Goal: Task Accomplishment & Management: Manage account settings

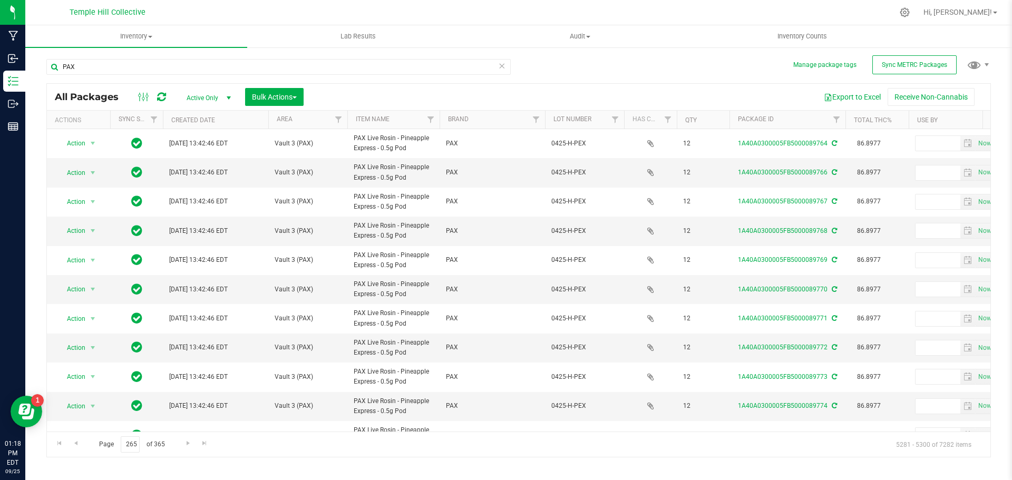
click at [501, 66] on icon at bounding box center [501, 65] width 7 height 13
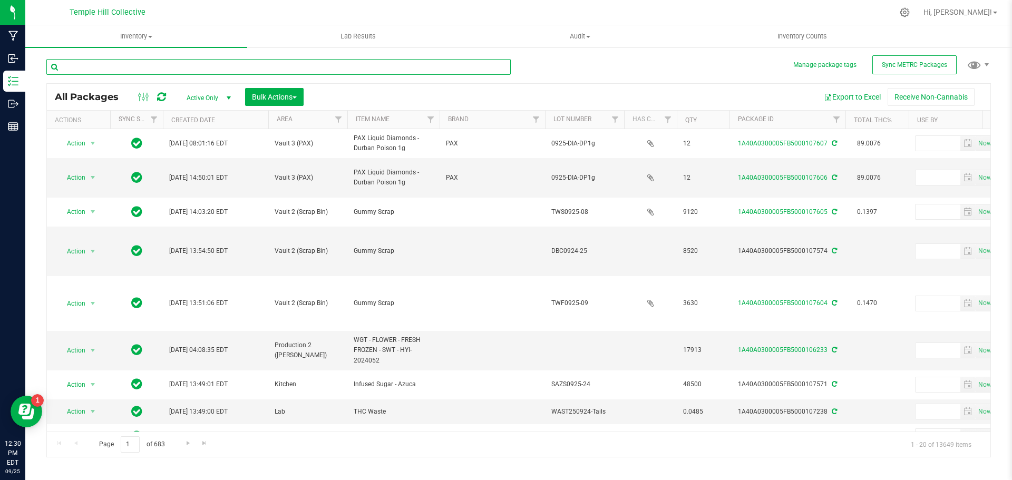
click at [104, 68] on input "text" at bounding box center [278, 67] width 464 height 16
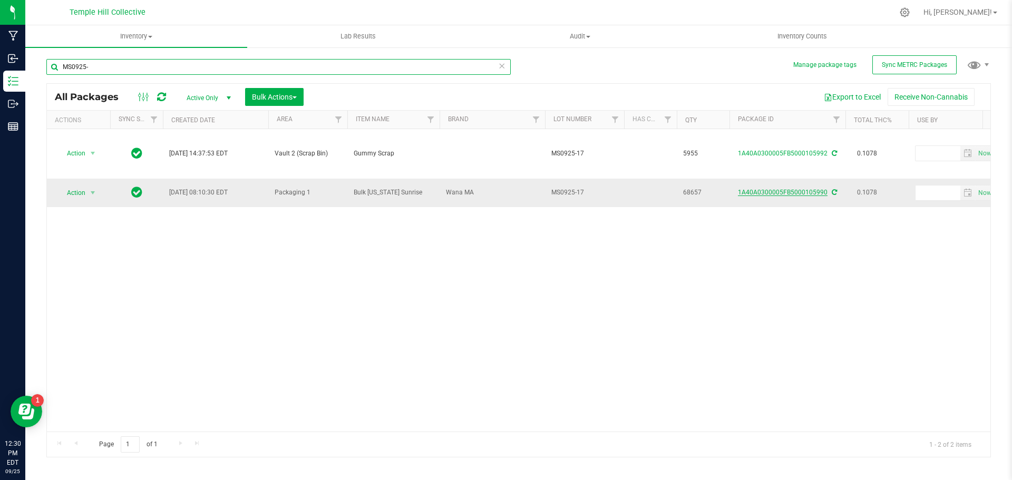
type input "MS0925-"
click at [776, 189] on link "1A40A0300005FB5000105990" at bounding box center [783, 192] width 90 height 7
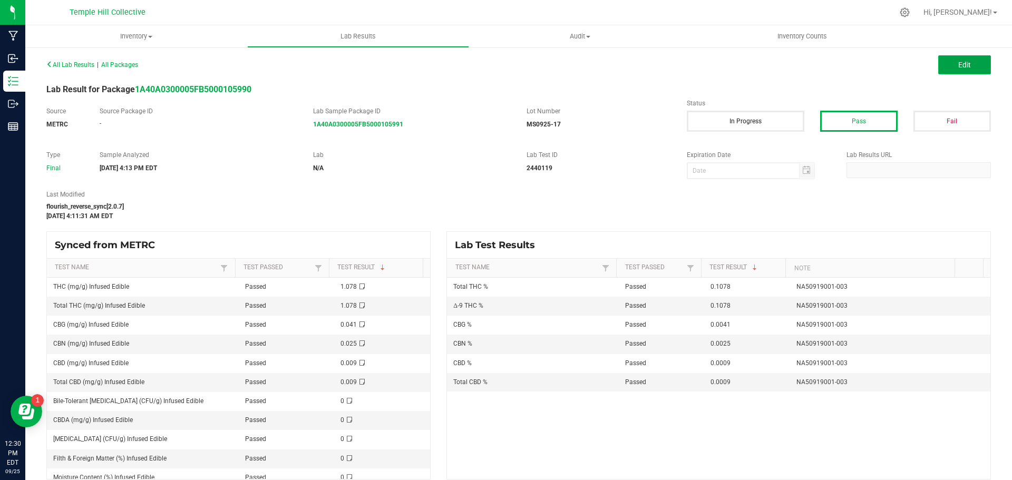
click at [942, 65] on button "Edit" at bounding box center [964, 64] width 53 height 19
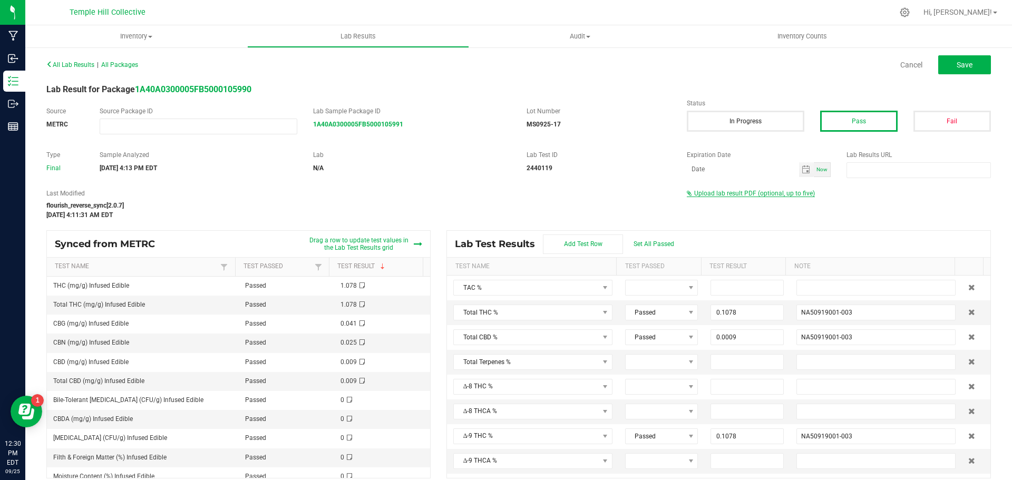
click at [724, 192] on span "Upload lab result PDF (optional, up to five)" at bounding box center [754, 193] width 121 height 7
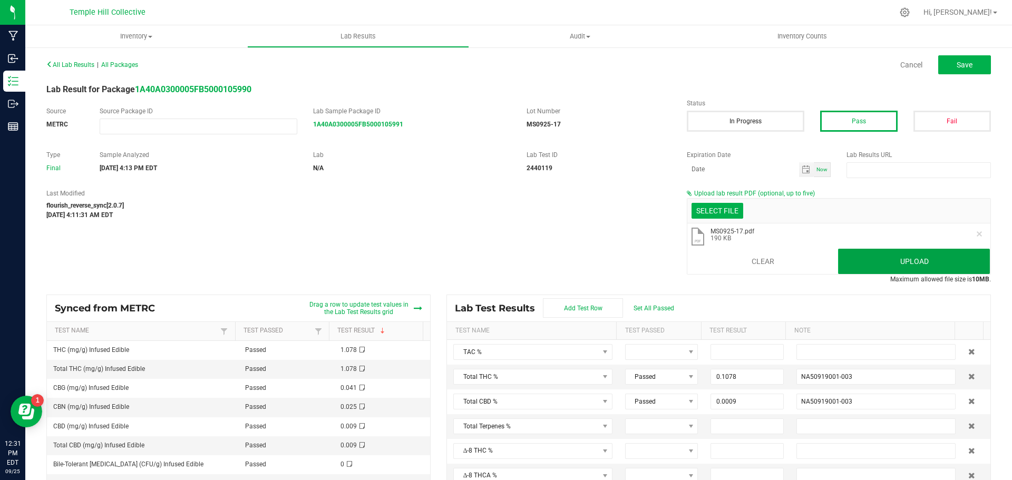
click at [897, 255] on button "Upload" at bounding box center [914, 261] width 152 height 25
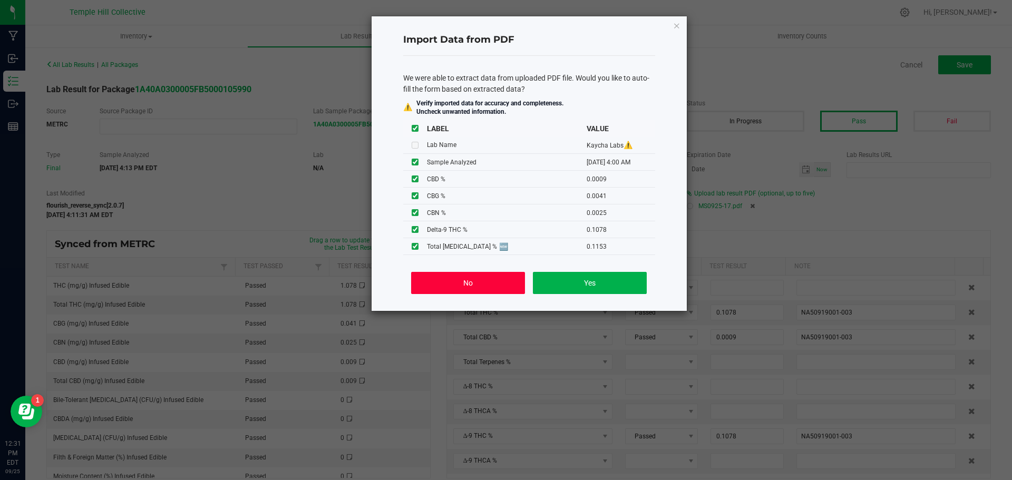
click at [458, 288] on button "No" at bounding box center [467, 283] width 113 height 22
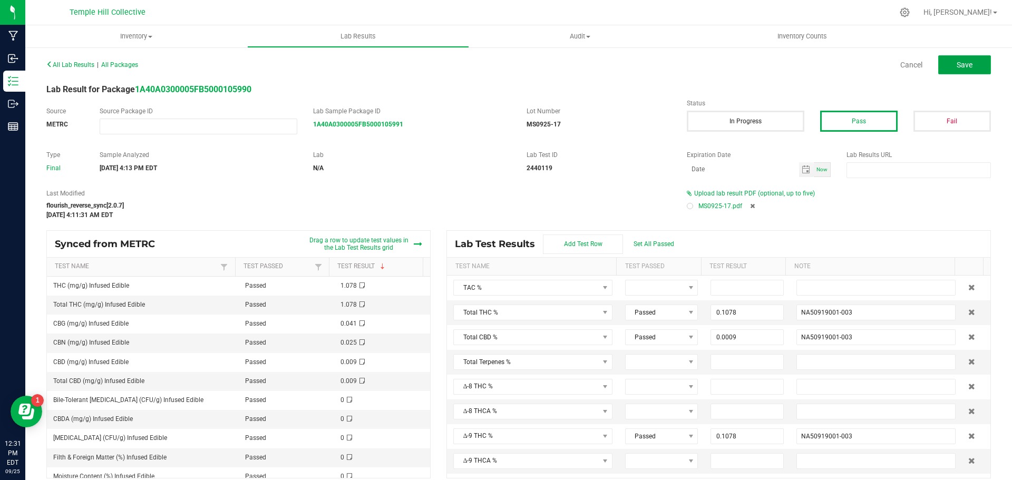
click at [946, 66] on button "Save" at bounding box center [964, 64] width 53 height 19
type input "0.1078"
type input "NA50919001-003"
type input "0.0009"
type input "0.1078"
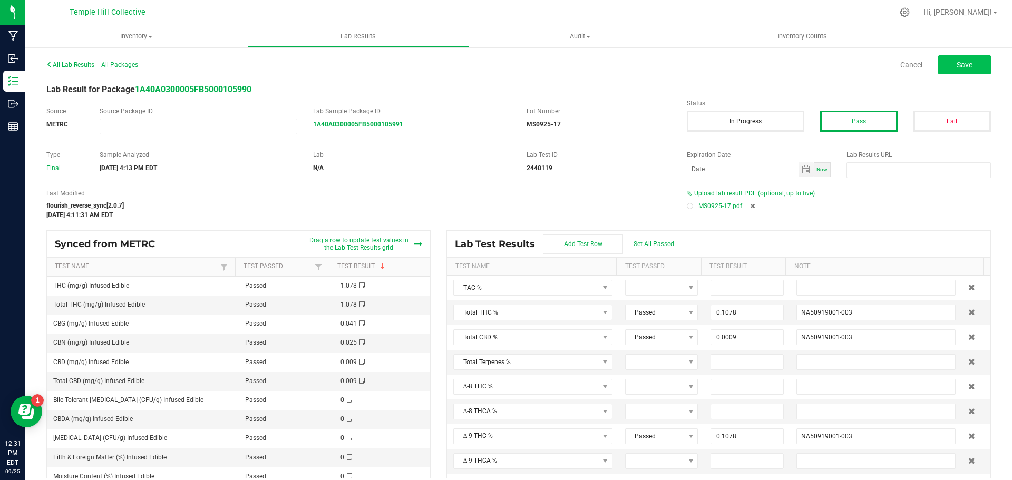
type input "0.0009"
type input "NA50919001-003"
type input "0.0041"
type input "NA50919001-003"
type input "0.0025"
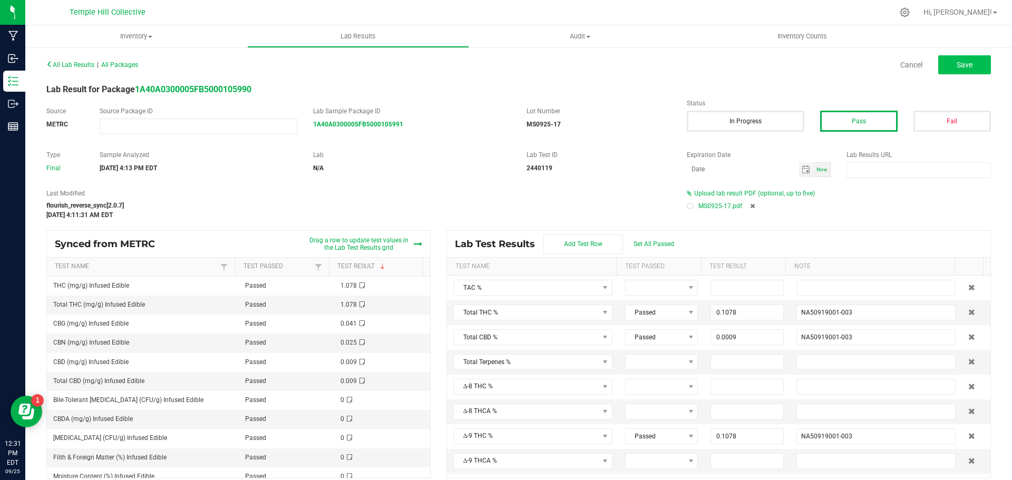
type input "NA50919001-003"
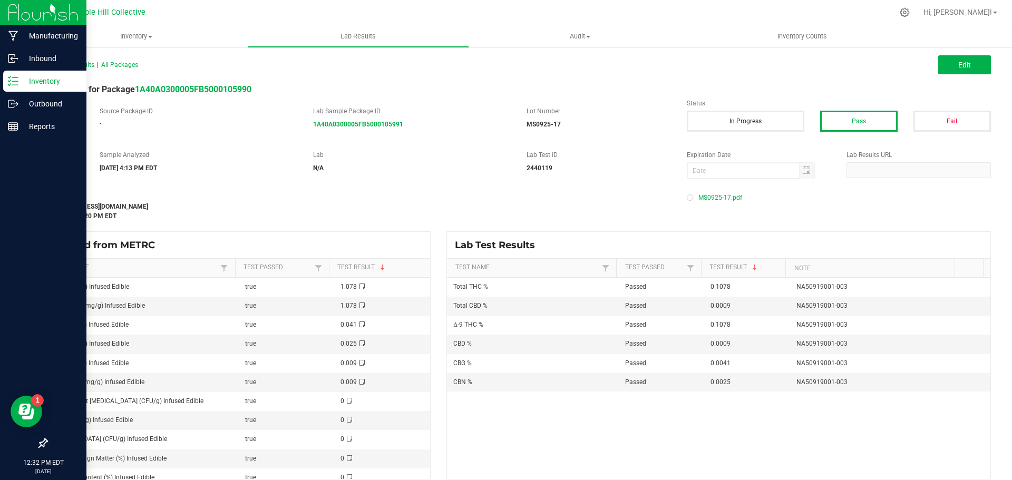
click at [33, 78] on p "Inventory" at bounding box center [49, 81] width 63 height 13
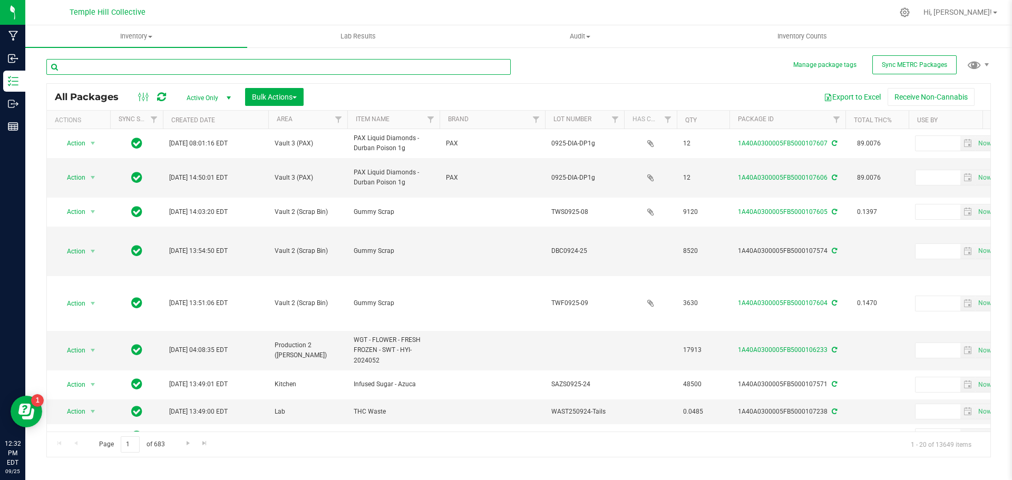
click at [197, 65] on input "text" at bounding box center [278, 67] width 464 height 16
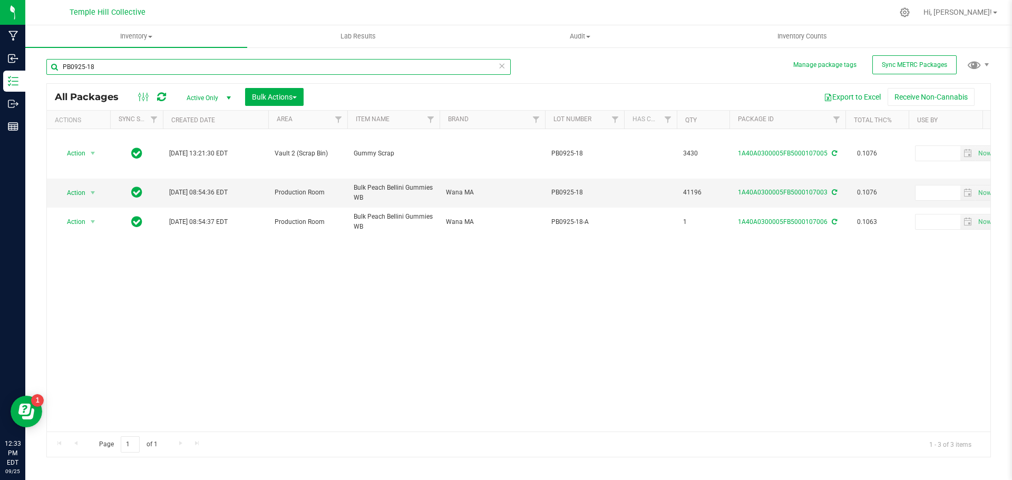
type input "PB0925-18"
click at [769, 189] on link "1A40A0300005FB5000107003" at bounding box center [783, 192] width 90 height 7
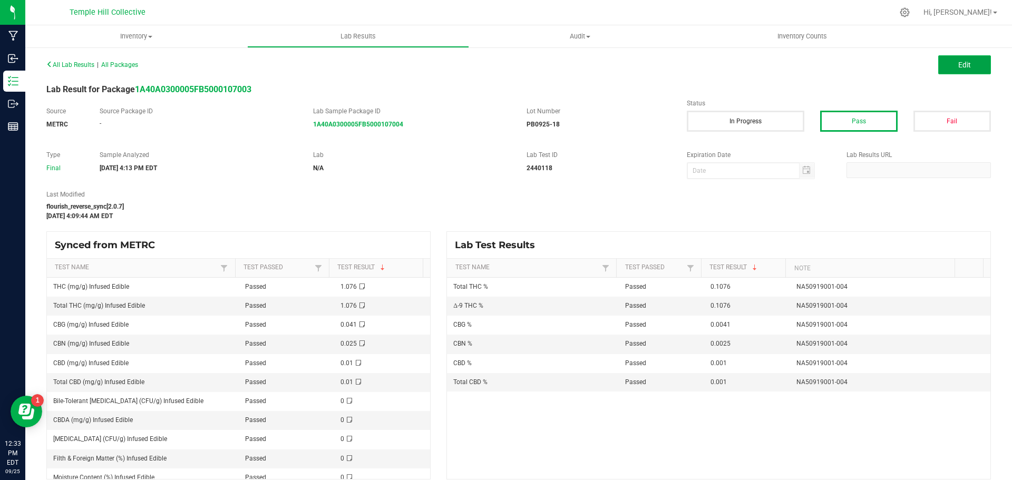
click at [958, 64] on span "Edit" at bounding box center [964, 65] width 13 height 8
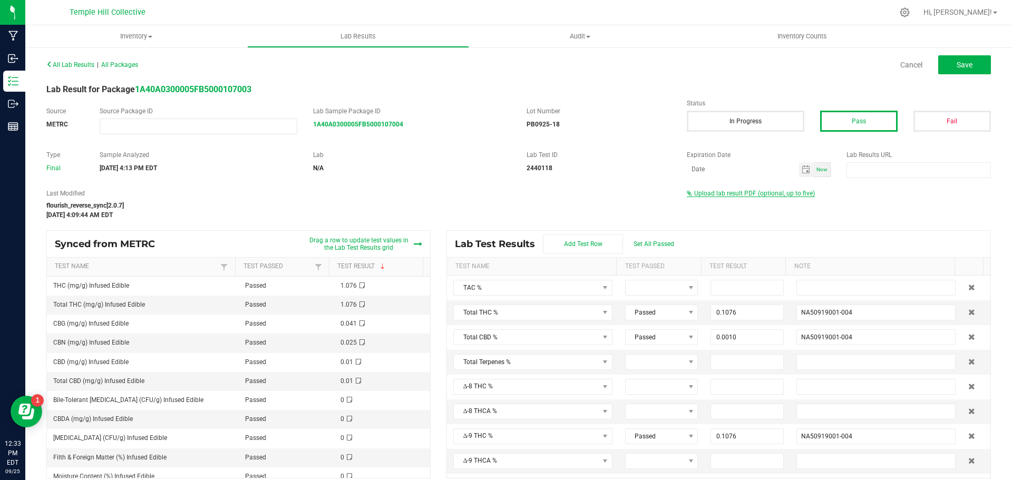
click at [724, 190] on span "Upload lab result PDF (optional, up to five)" at bounding box center [754, 193] width 121 height 7
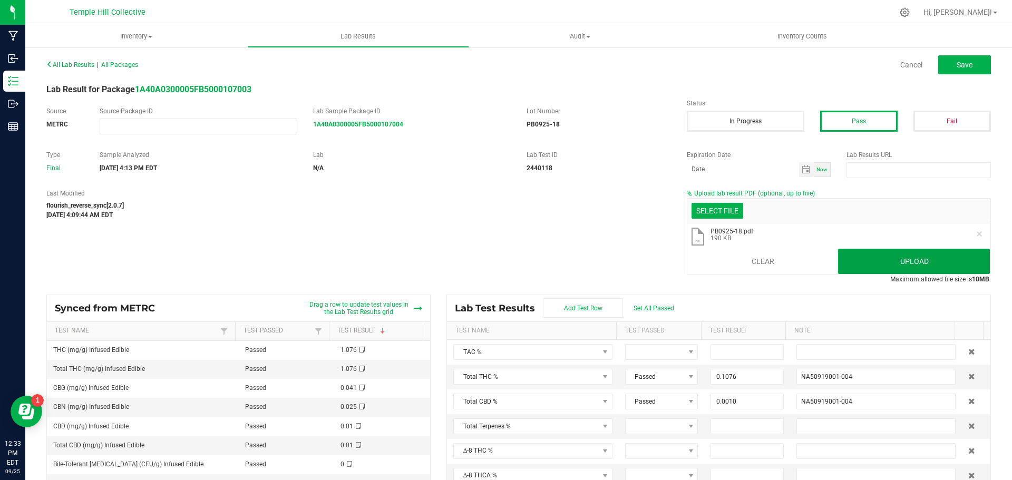
click at [881, 255] on button "Upload" at bounding box center [914, 261] width 152 height 25
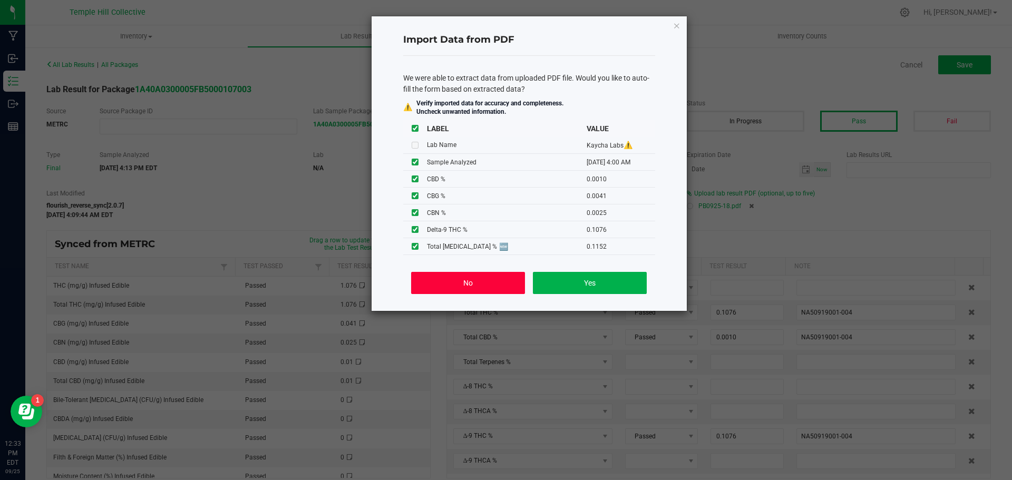
click at [503, 284] on button "No" at bounding box center [467, 283] width 113 height 22
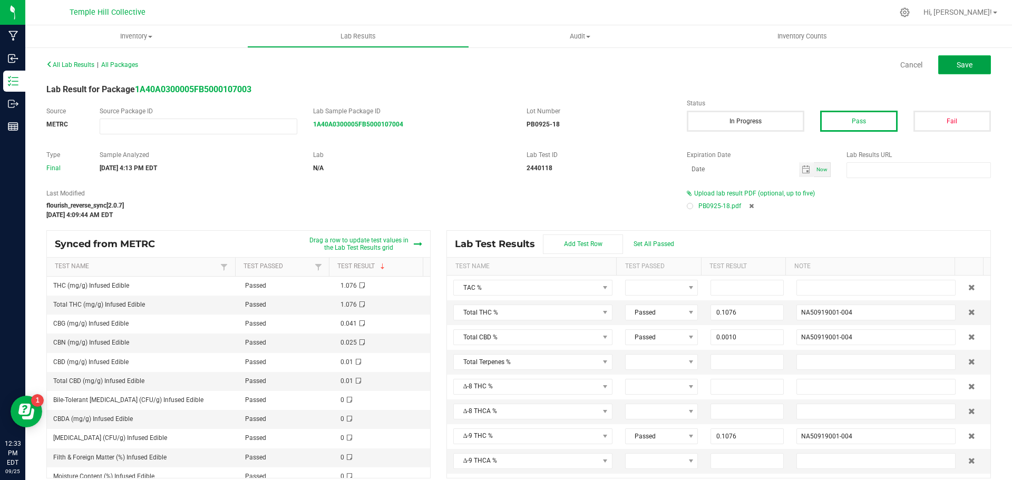
click at [956, 66] on span "Save" at bounding box center [964, 65] width 16 height 8
type input "0.1076"
type input "NA50919001-004"
type input "0.0010"
type input "0.1076"
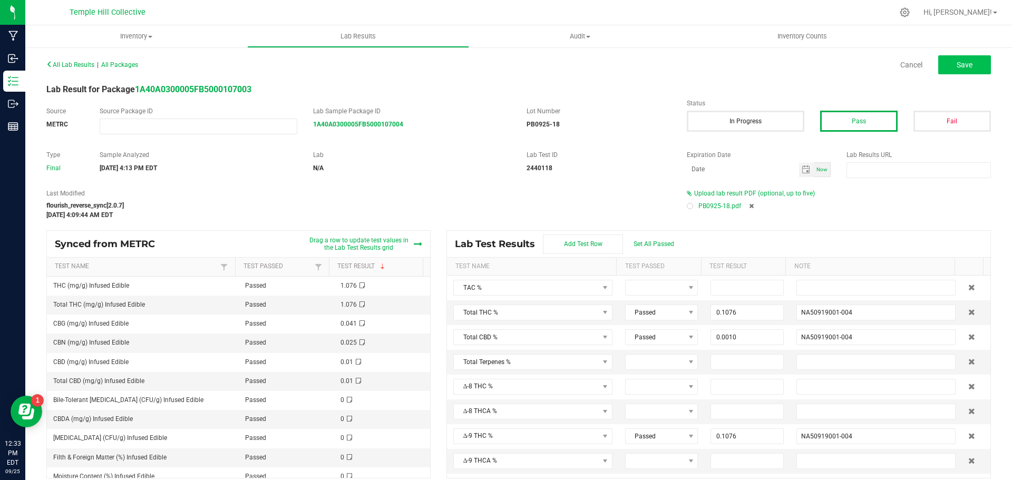
type input "0.0010"
type input "NA50919001-004"
type input "0.0041"
type input "NA50919001-004"
type input "0.0025"
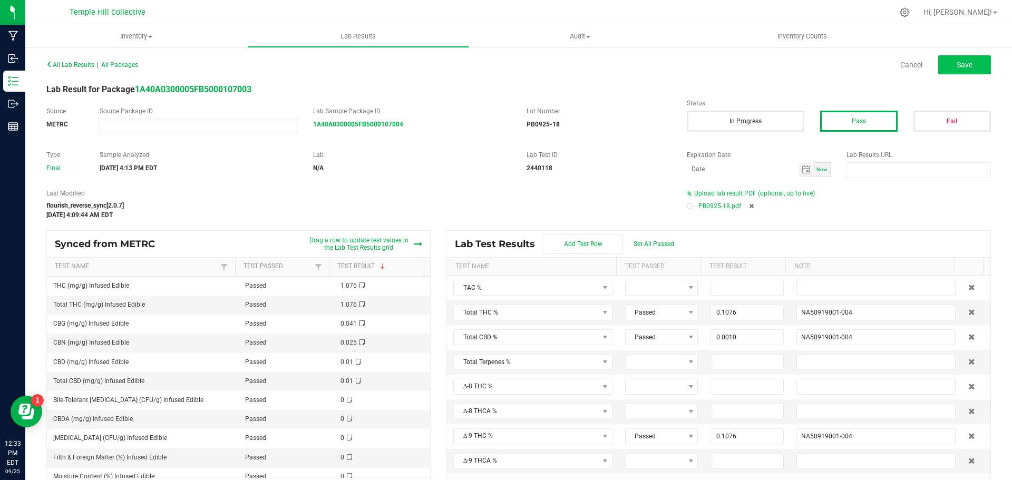
type input "NA50919001-004"
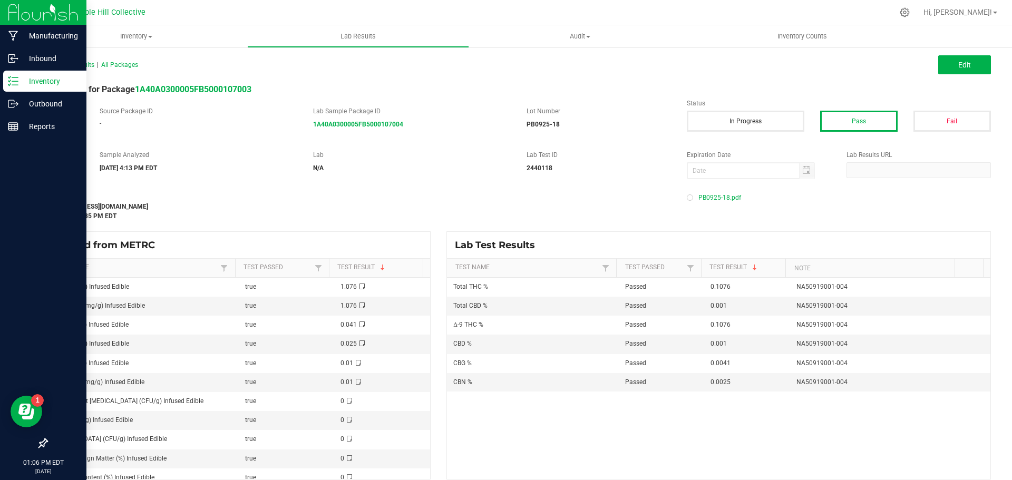
click at [38, 82] on p "Inventory" at bounding box center [49, 81] width 63 height 13
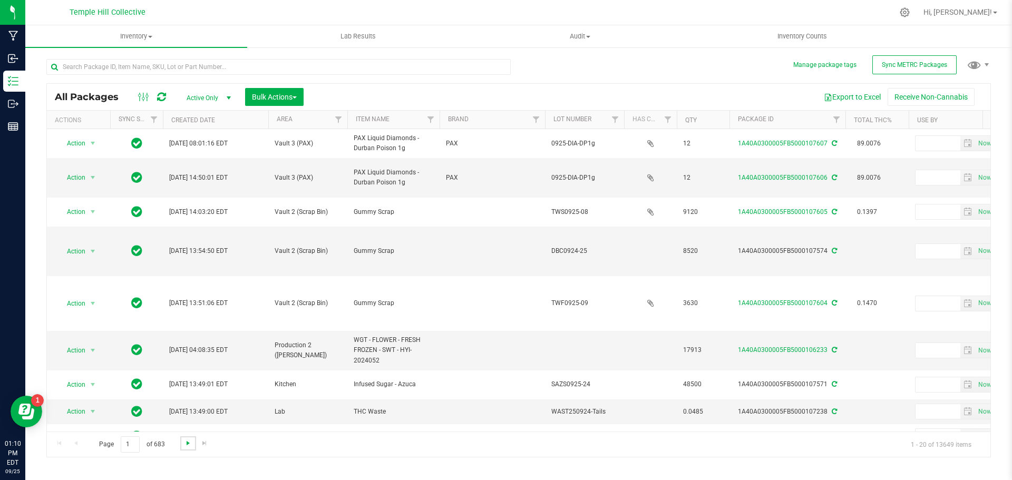
click at [185, 444] on span "Go to the next page" at bounding box center [188, 443] width 8 height 8
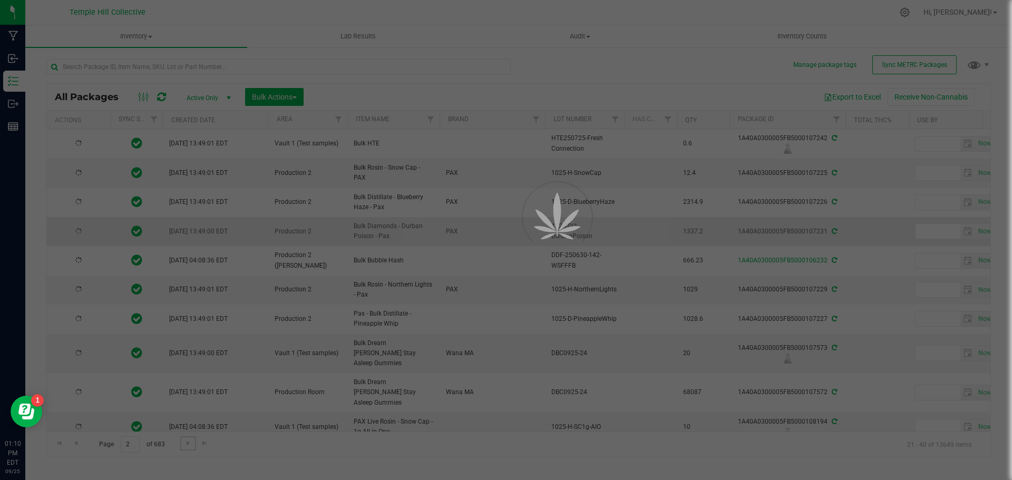
type input "[DATE]"
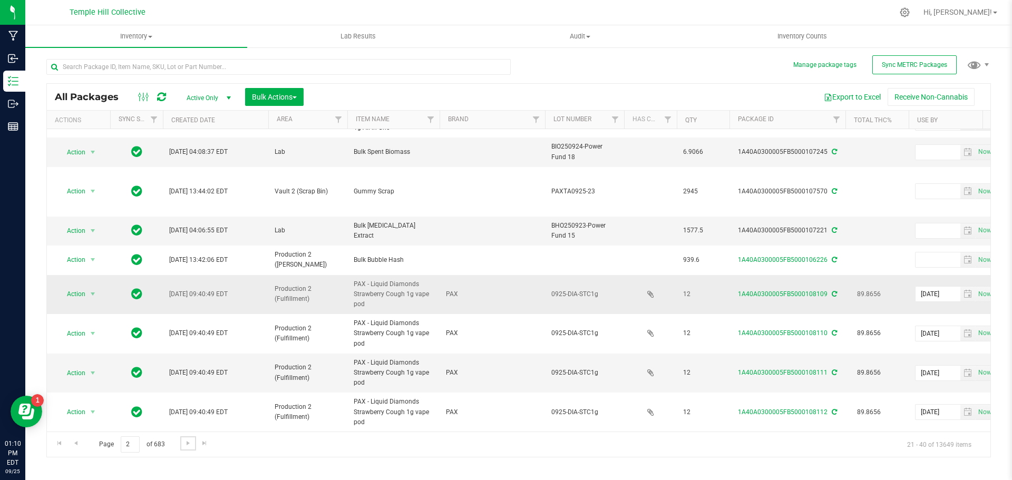
scroll to position [336, 0]
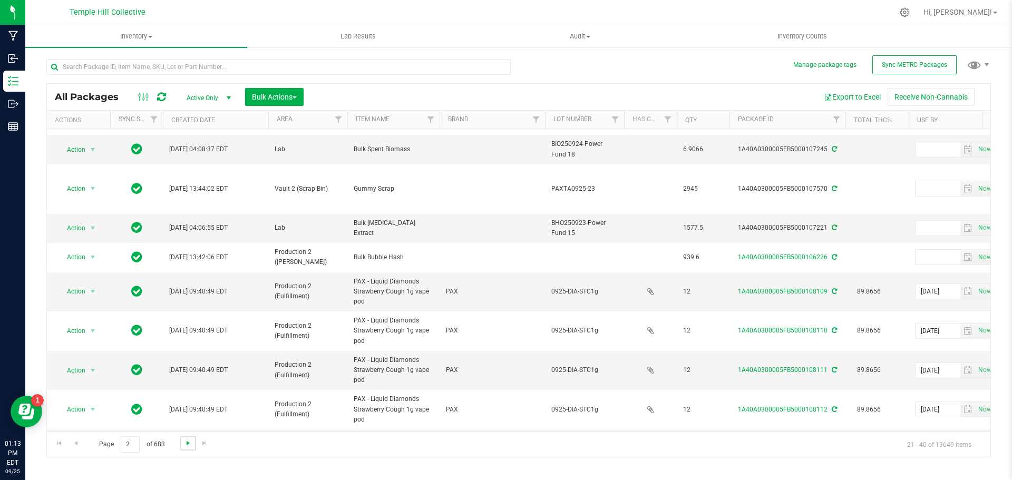
click at [184, 445] on span "Go to the next page" at bounding box center [188, 443] width 8 height 8
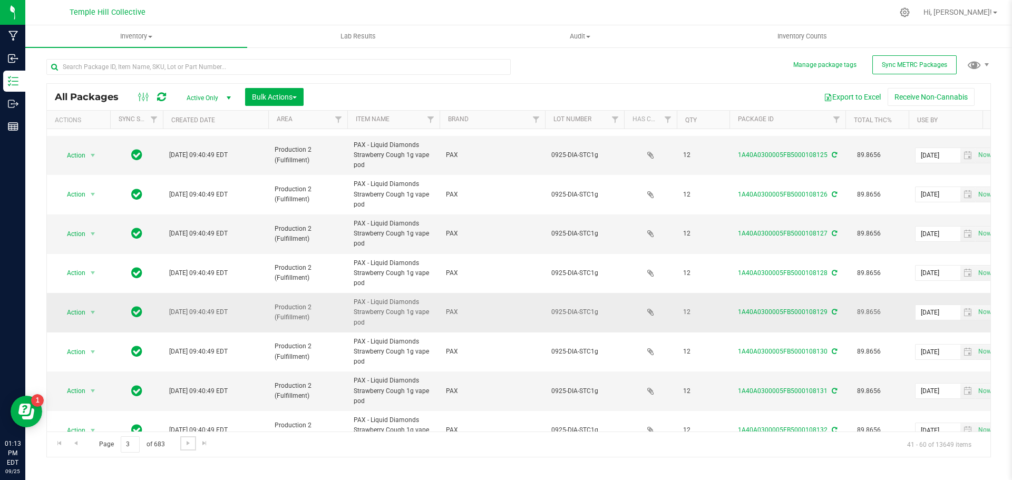
scroll to position [491, 0]
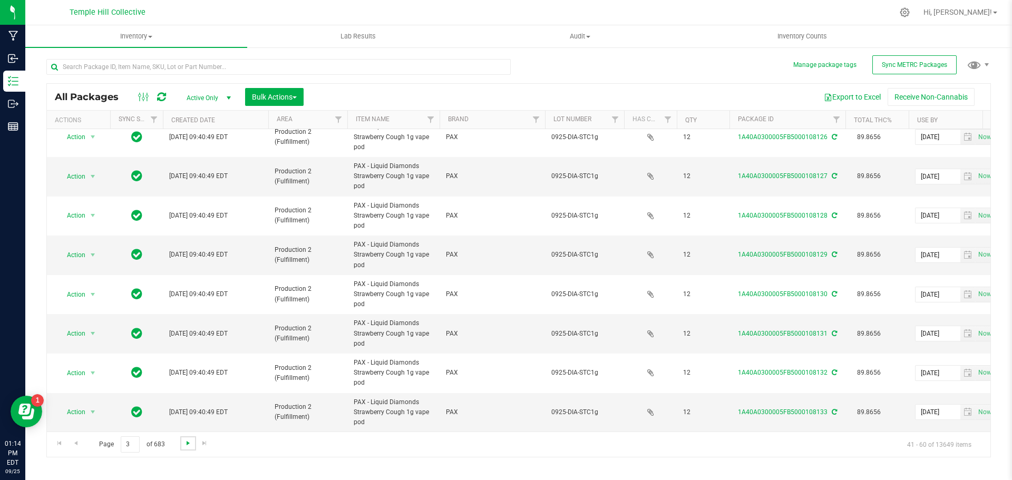
click at [190, 441] on span "Go to the next page" at bounding box center [188, 443] width 8 height 8
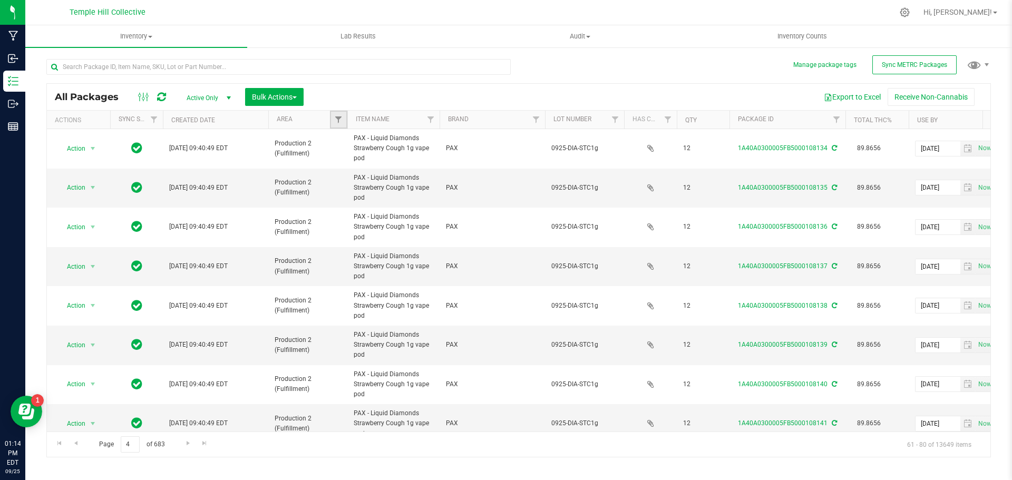
click at [336, 125] on link "Filter" at bounding box center [338, 120] width 17 height 18
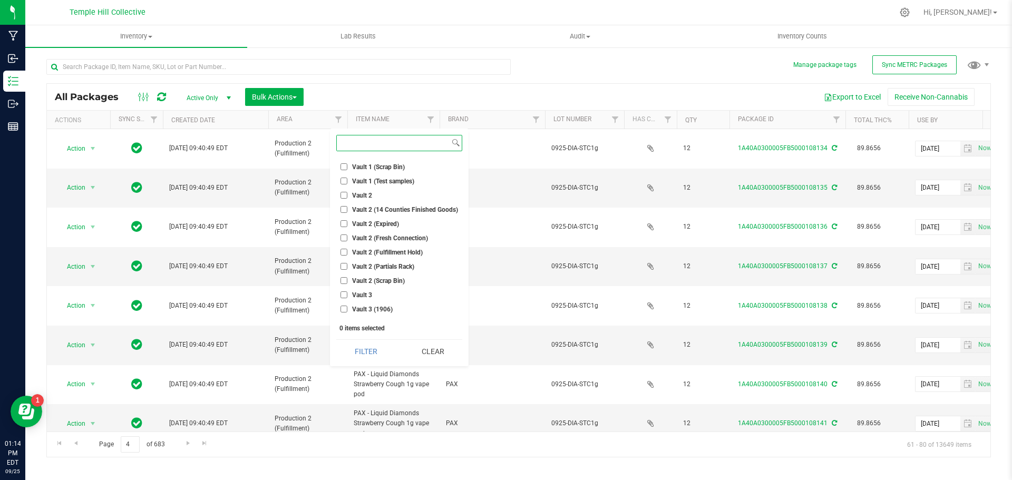
scroll to position [408, 0]
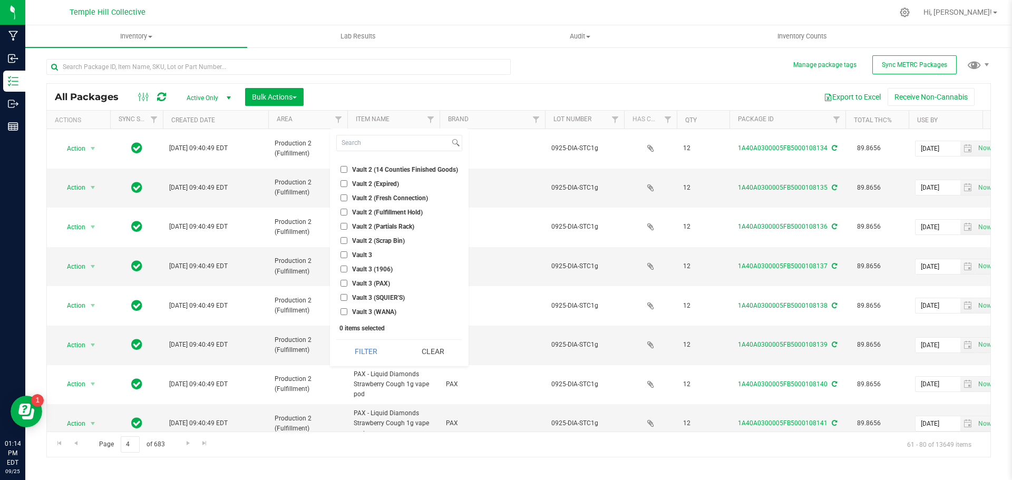
click at [406, 229] on span "Vault 2 (Partials Rack)" at bounding box center [383, 226] width 62 height 6
click at [347, 229] on input "Vault 2 (Partials Rack)" at bounding box center [343, 226] width 7 height 7
checkbox input "true"
click at [374, 346] on button "Filter" at bounding box center [365, 351] width 59 height 23
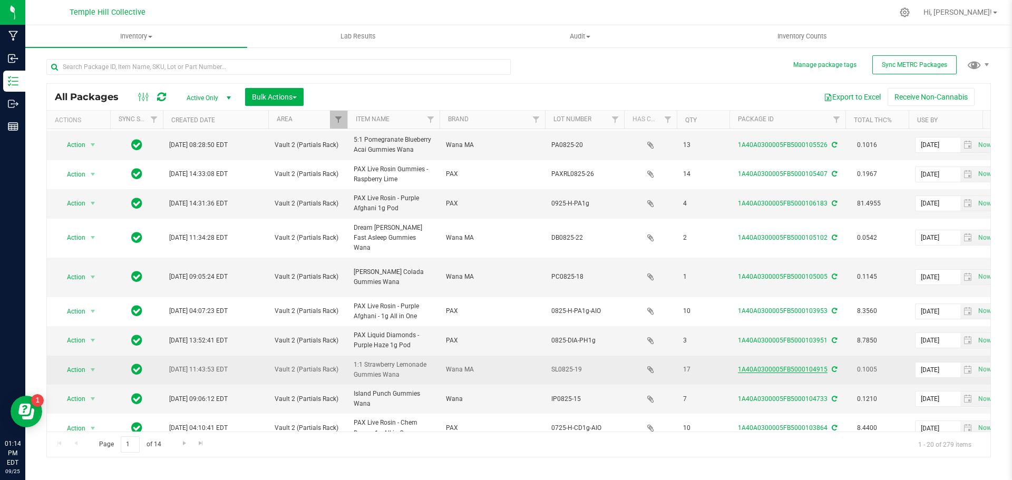
scroll to position [299, 0]
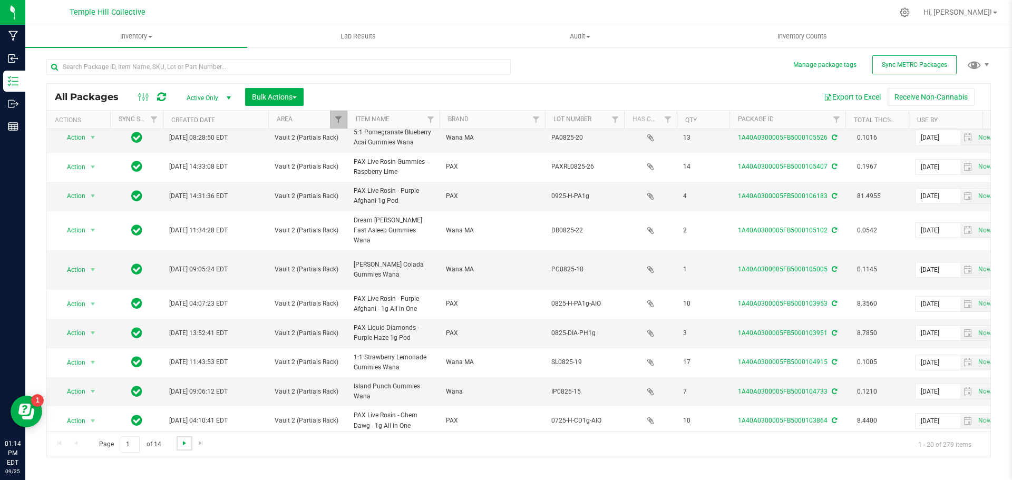
click at [183, 444] on span "Go to the next page" at bounding box center [184, 443] width 8 height 8
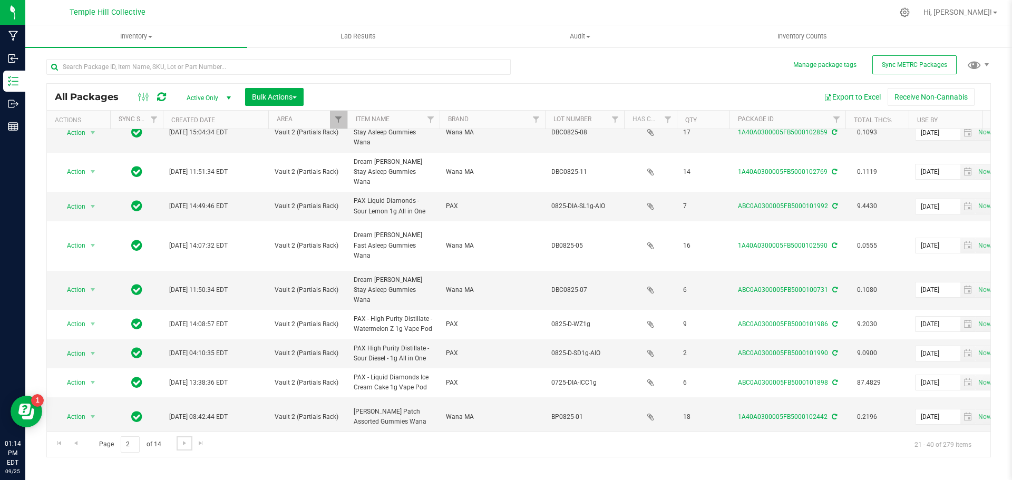
scroll to position [319, 0]
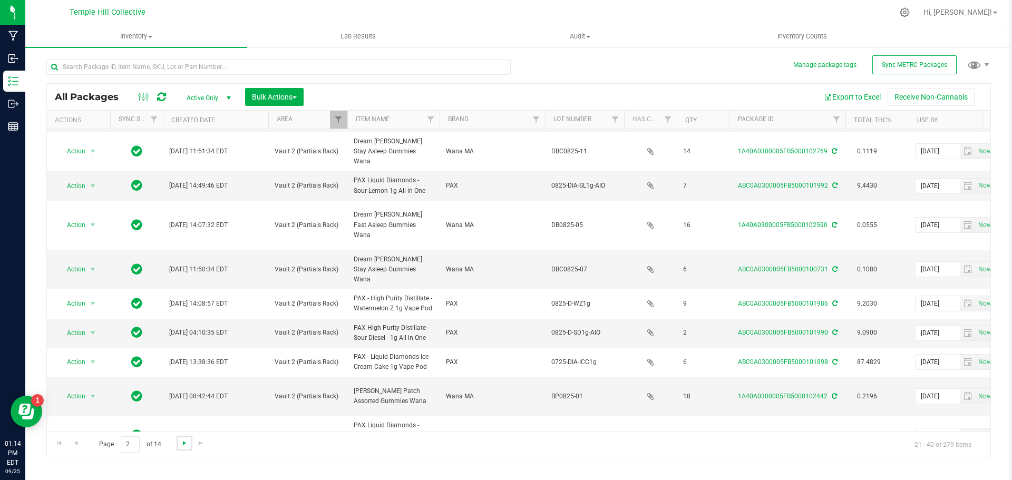
click at [183, 442] on span "Go to the next page" at bounding box center [184, 443] width 8 height 8
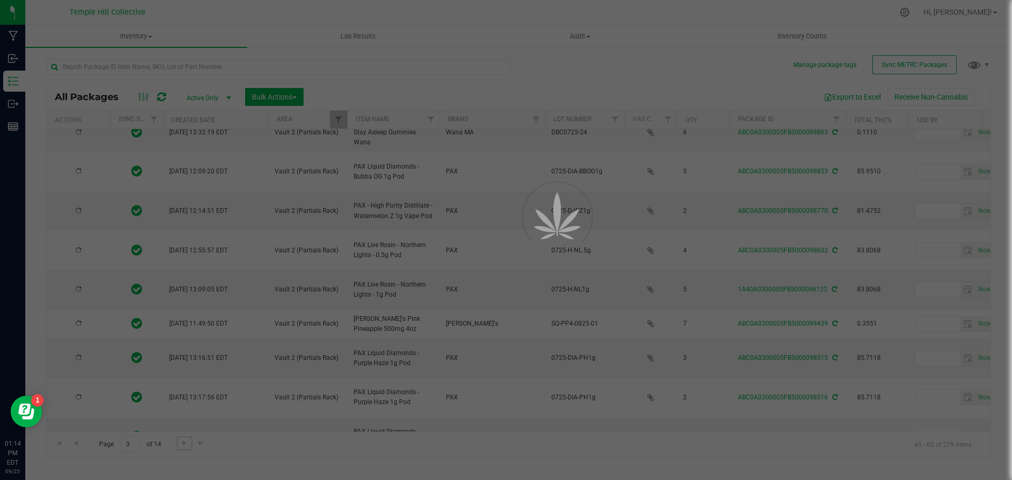
type input "2026-07-30"
type input "2026-08-18"
type input "2026-07-29"
type input "2026-08-13"
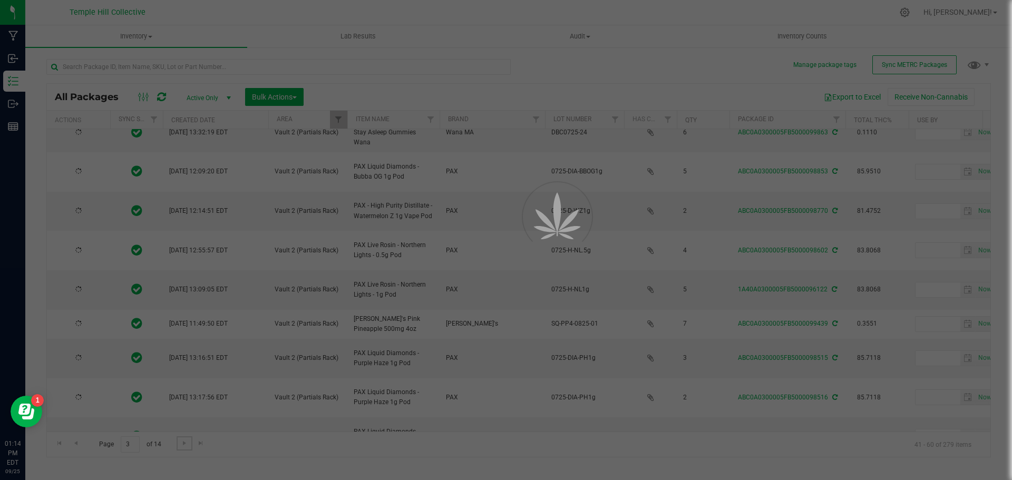
type input "2026-07-25"
type input "2026-07-09"
type input "2026-07-25"
type input "2026-07-28"
type input "2026-07-24"
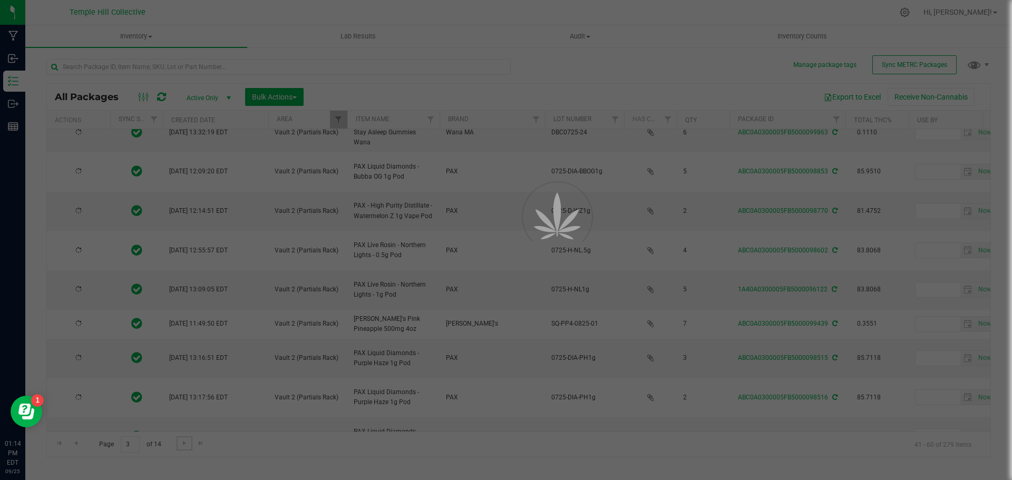
type input "2026-07-29"
type input "2026-07-25"
type input "2026-08-11"
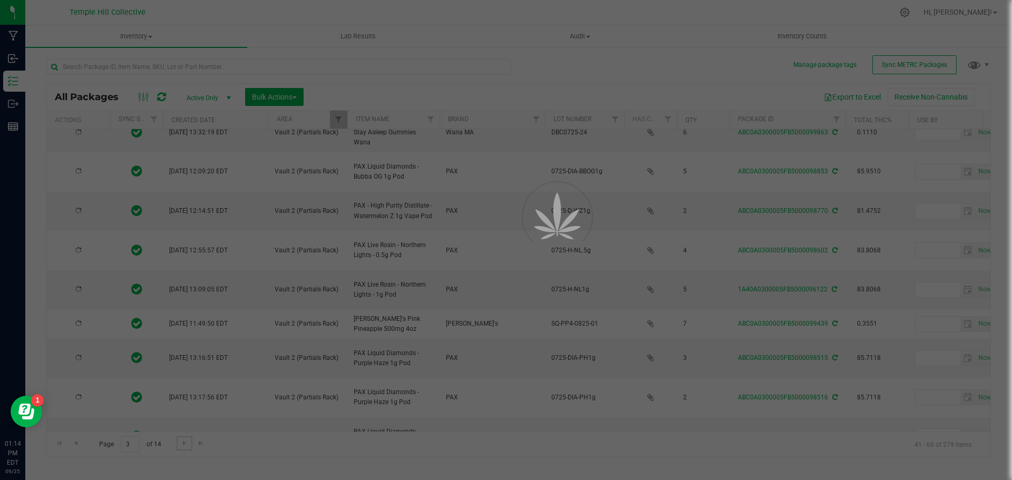
type input "2026-07-25"
type input "2026-08-07"
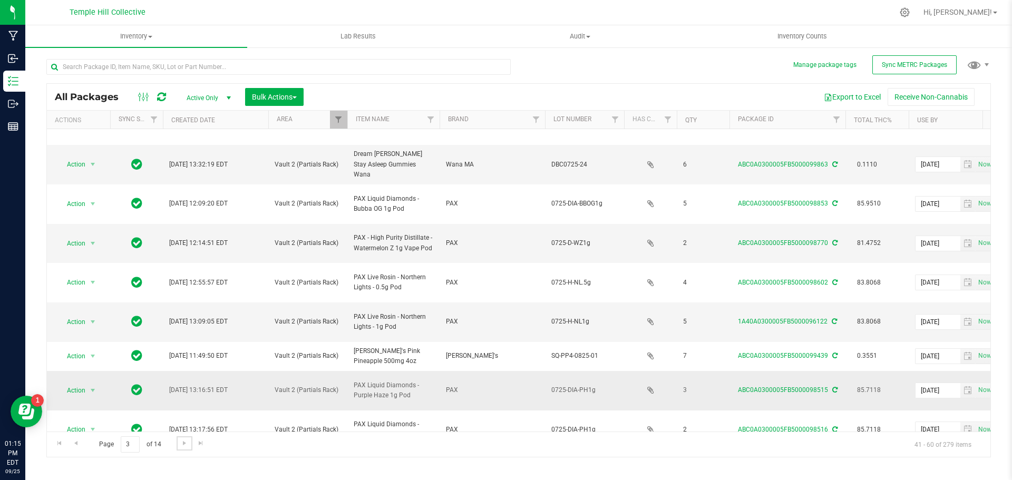
scroll to position [289, 0]
click at [185, 445] on span "Go to the next page" at bounding box center [184, 443] width 8 height 8
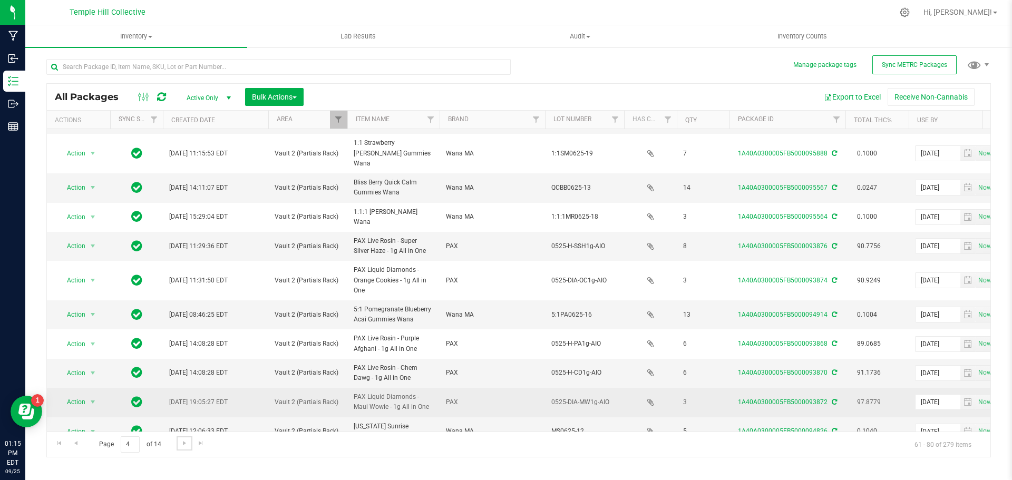
scroll to position [309, 0]
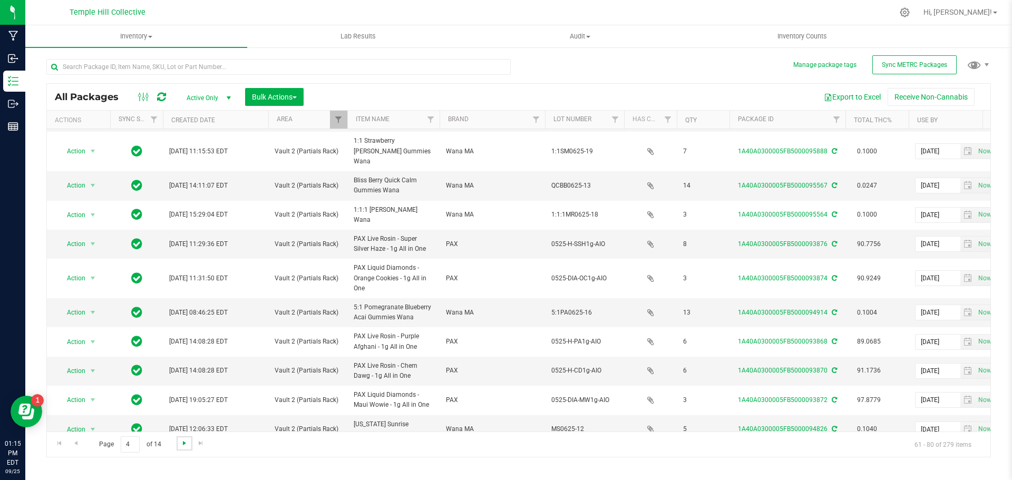
click at [184, 444] on span "Go to the next page" at bounding box center [184, 443] width 8 height 8
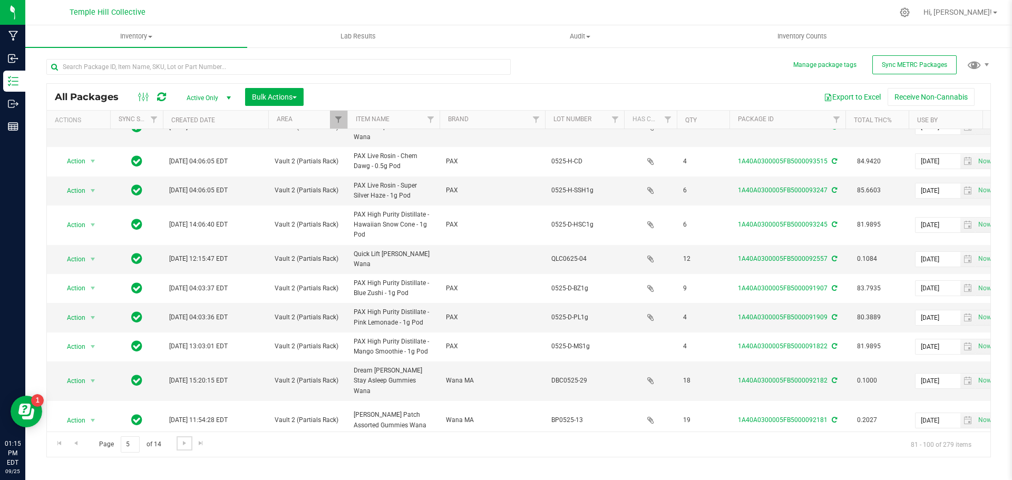
scroll to position [329, 0]
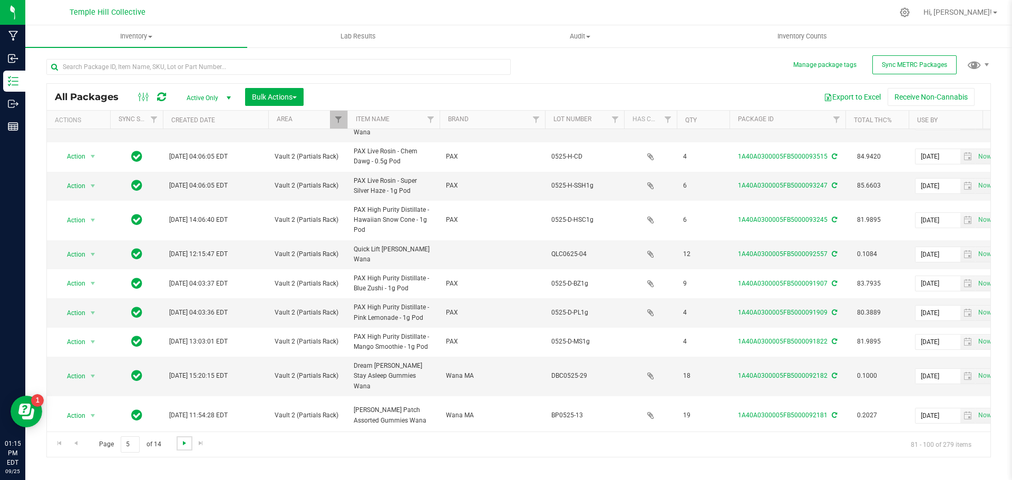
click at [182, 443] on span "Go to the next page" at bounding box center [184, 443] width 8 height 8
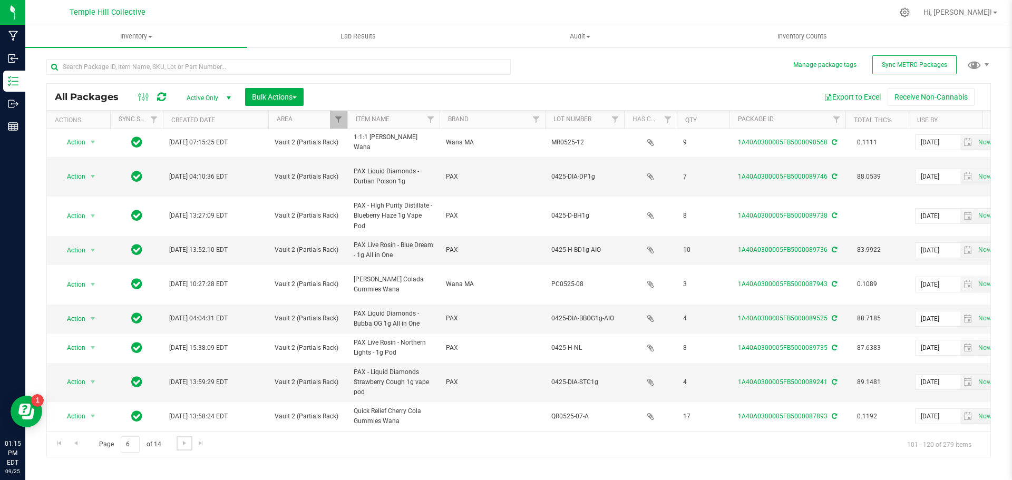
scroll to position [309, 0]
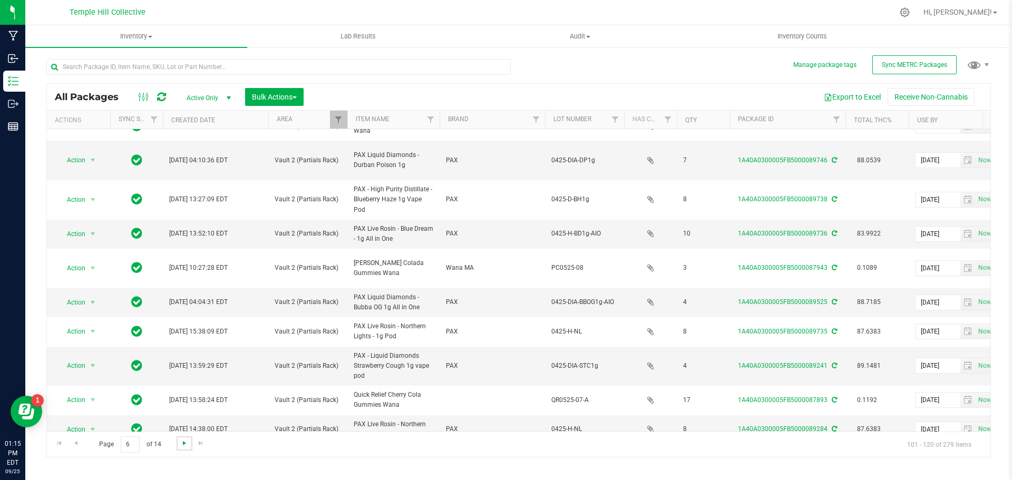
click at [182, 444] on span "Go to the next page" at bounding box center [184, 443] width 8 height 8
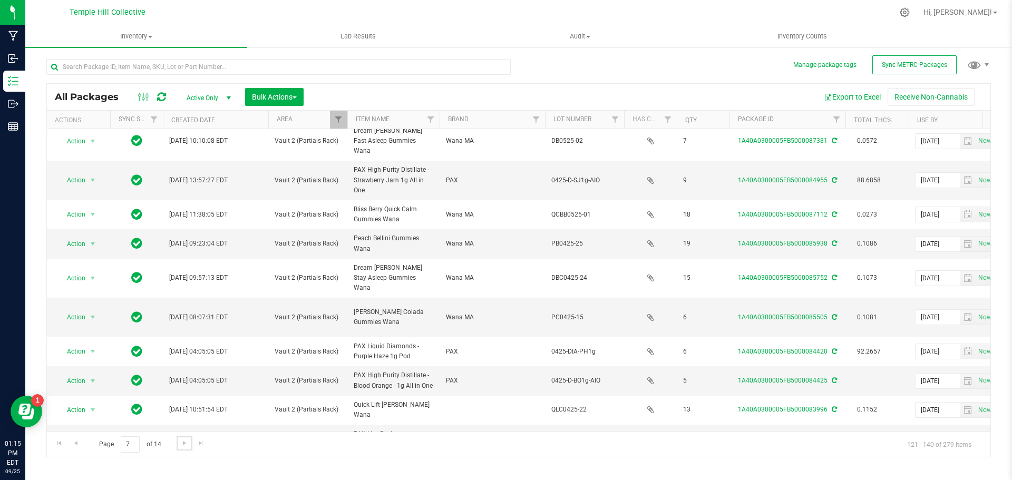
scroll to position [309, 0]
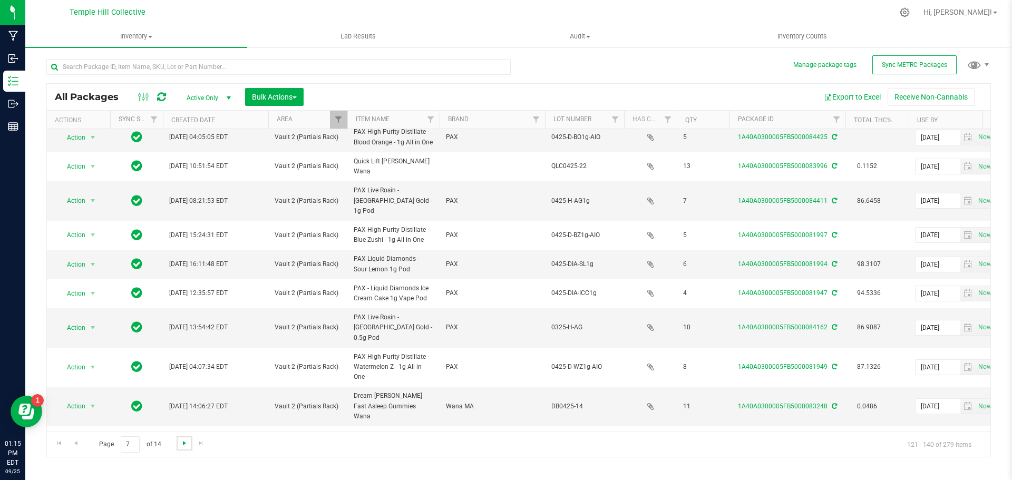
click at [183, 442] on span "Go to the next page" at bounding box center [184, 443] width 8 height 8
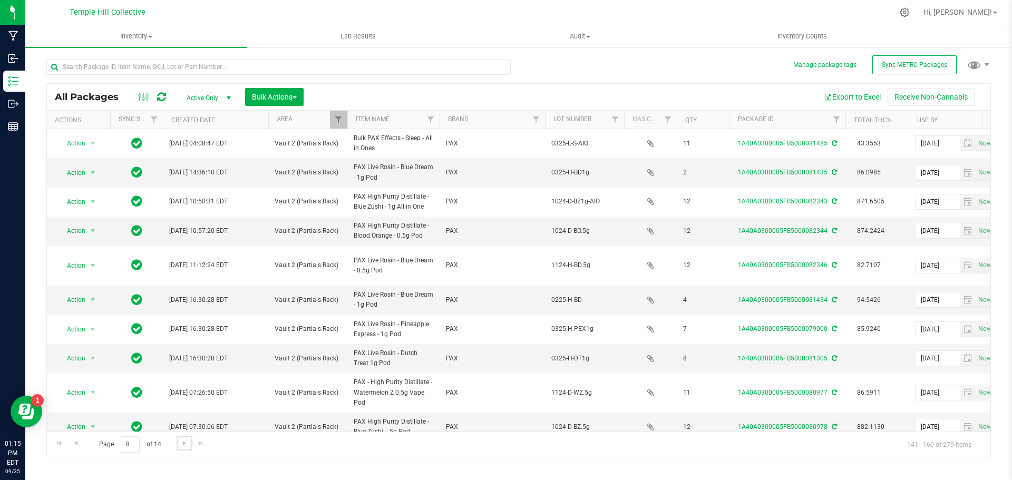
scroll to position [310, 0]
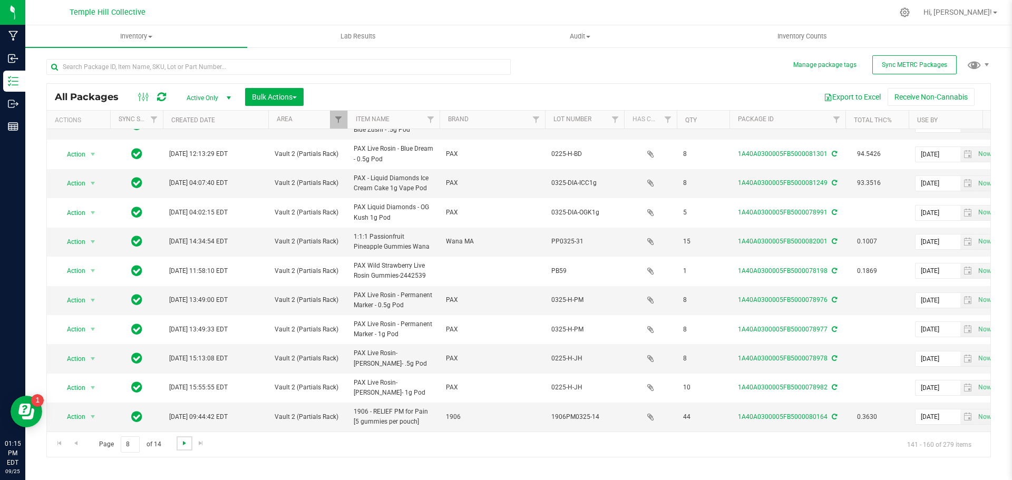
click at [180, 443] on span "Go to the next page" at bounding box center [184, 443] width 8 height 8
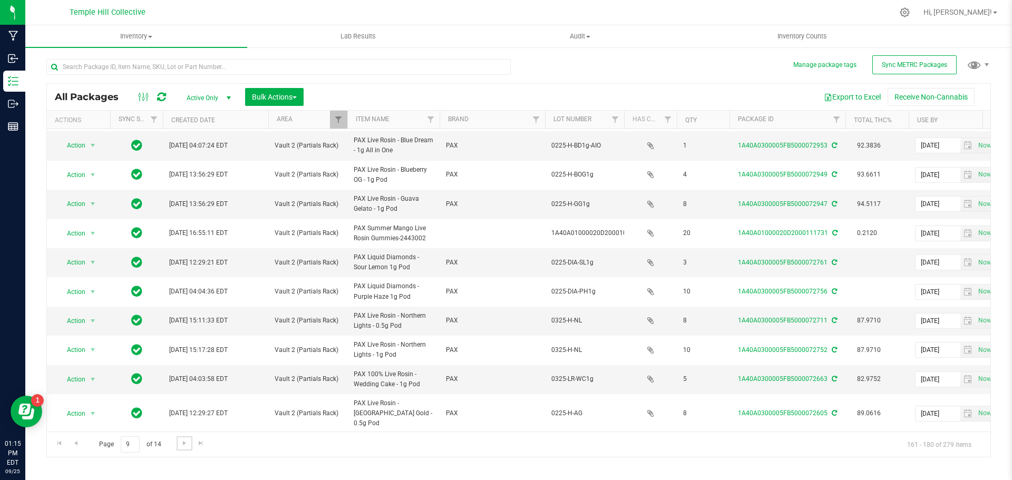
scroll to position [299, 0]
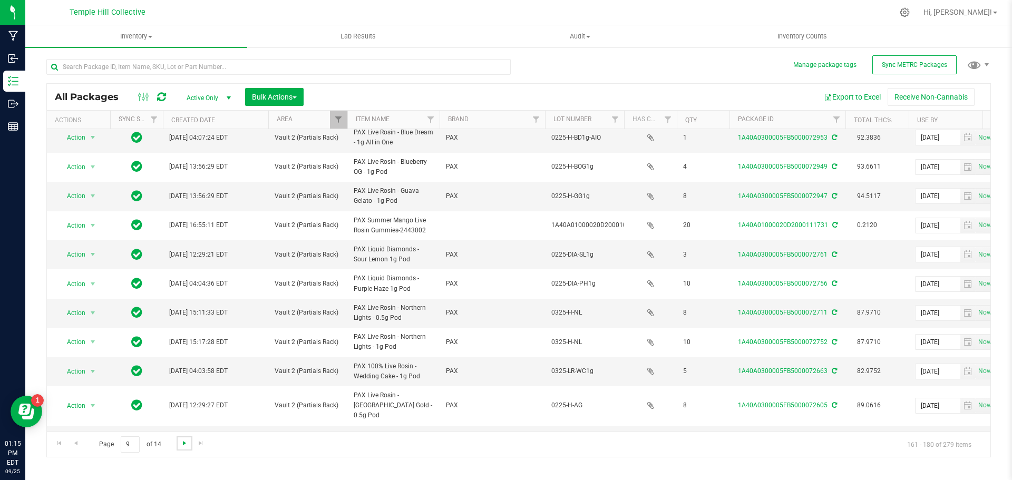
click at [182, 445] on span "Go to the next page" at bounding box center [184, 443] width 8 height 8
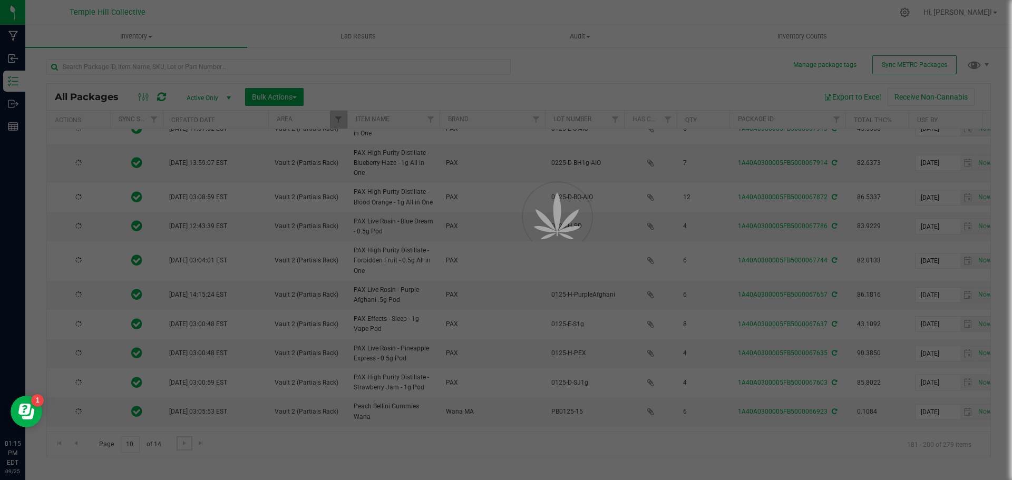
scroll to position [0, 0]
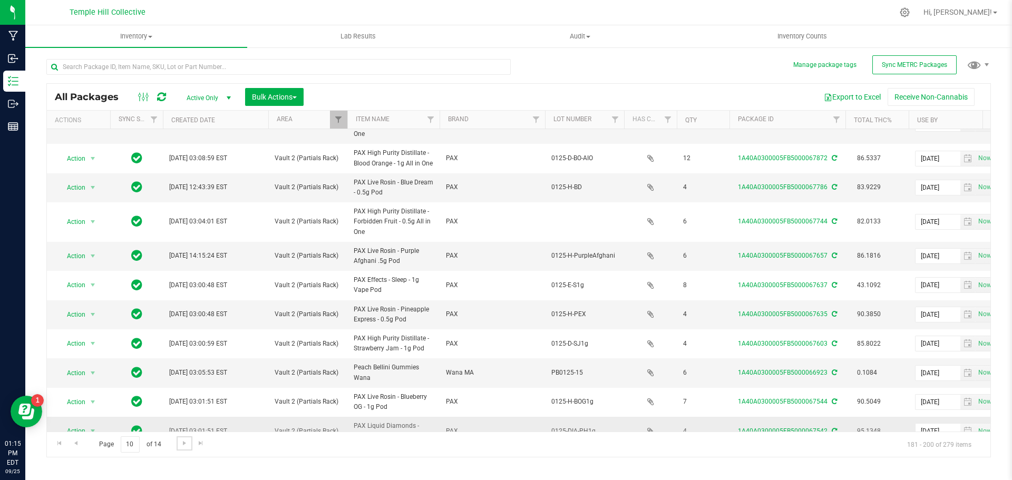
scroll to position [349, 0]
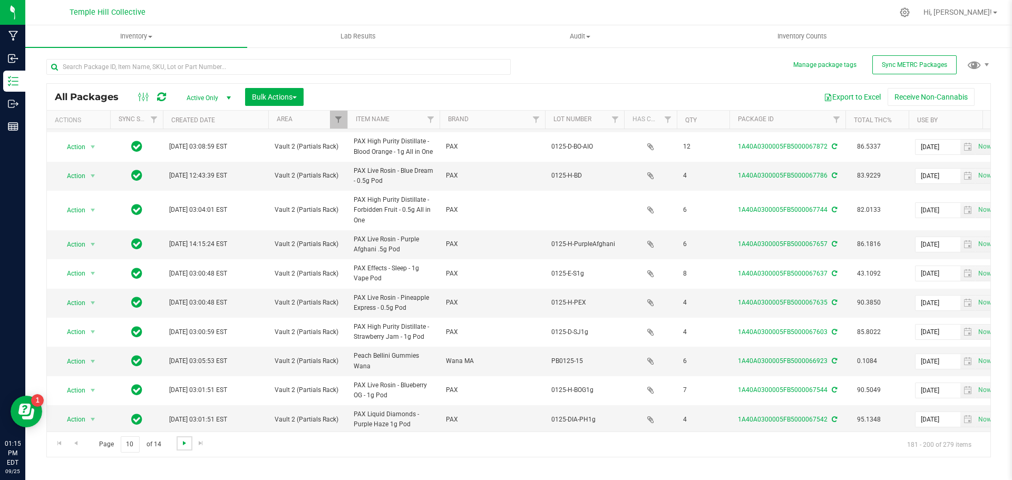
click at [182, 444] on span "Go to the next page" at bounding box center [184, 443] width 8 height 8
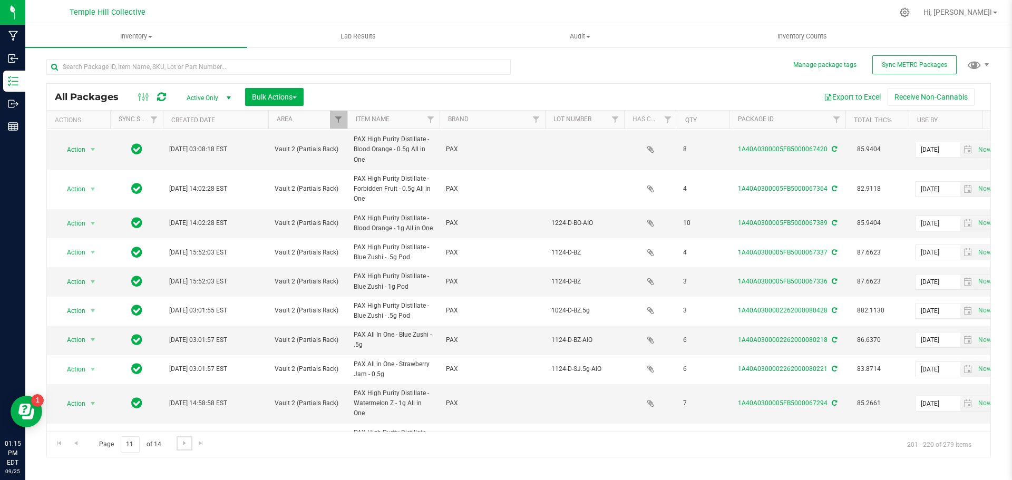
scroll to position [319, 0]
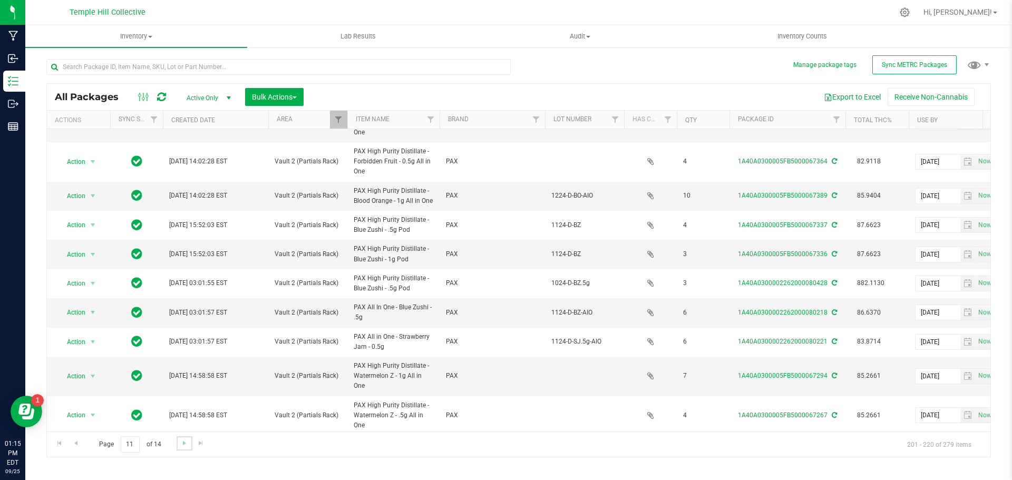
click at [181, 448] on link "Go to the next page" at bounding box center [184, 443] width 15 height 14
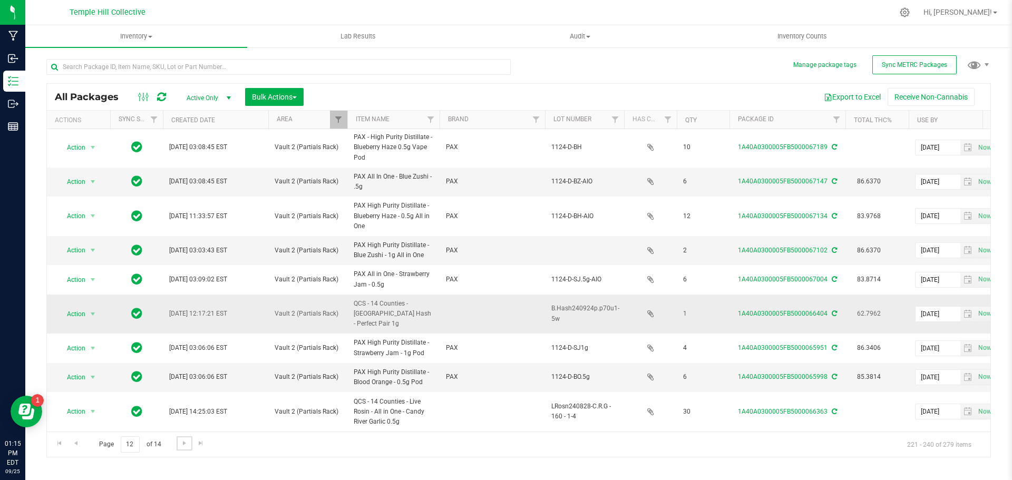
scroll to position [360, 0]
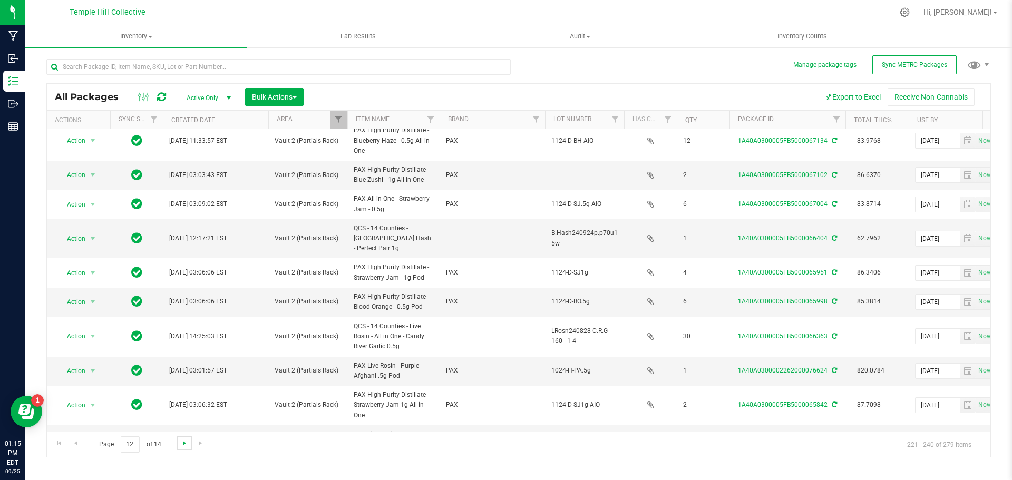
click at [183, 439] on span "Go to the next page" at bounding box center [184, 443] width 8 height 8
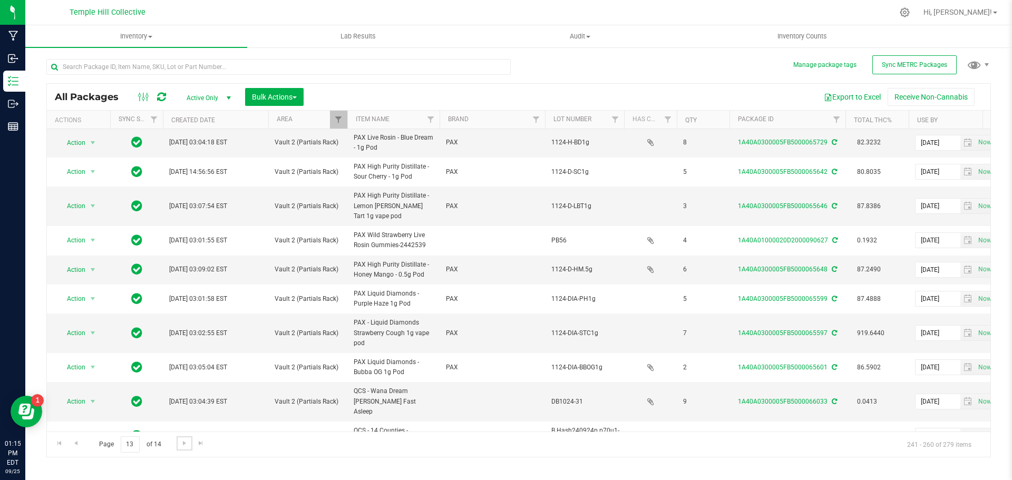
scroll to position [309, 0]
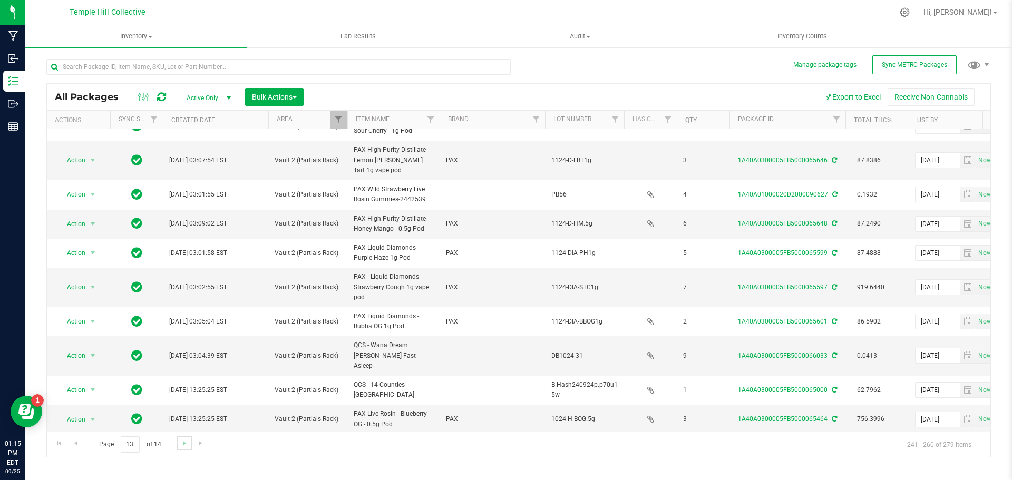
click at [178, 445] on link "Go to the next page" at bounding box center [184, 443] width 15 height 14
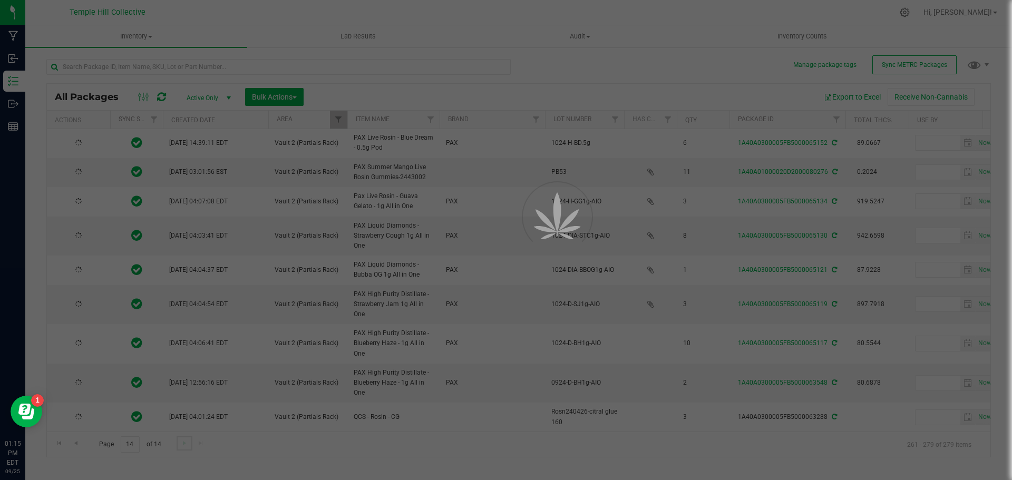
type input "2025-10-29"
type input "2025-11-06"
type input "2025-11-01"
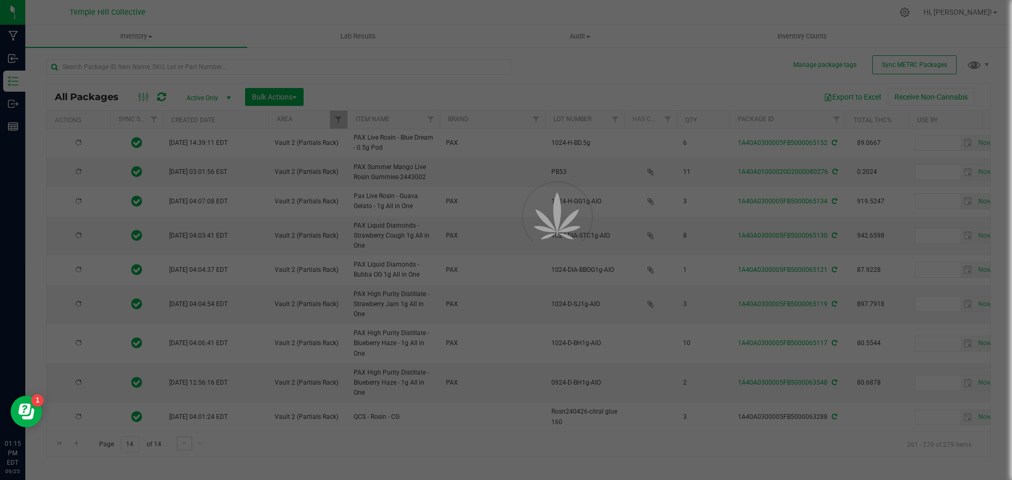
type input "2025-11-01"
type input "2025-10-11"
type input "2025-10-29"
type input "2025-10-18"
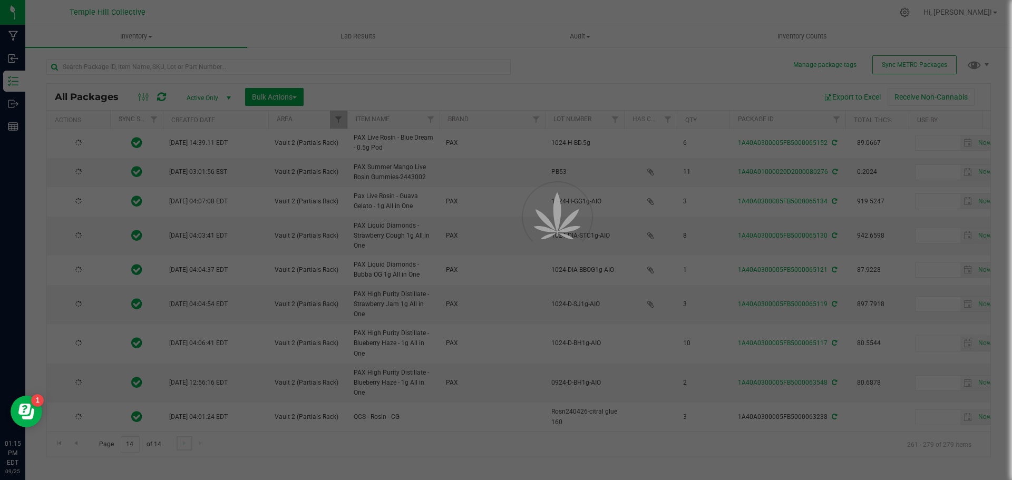
type input "2025-10-18"
type input "2025-09-30"
type input "2025-10-11"
type input "2025-10-10"
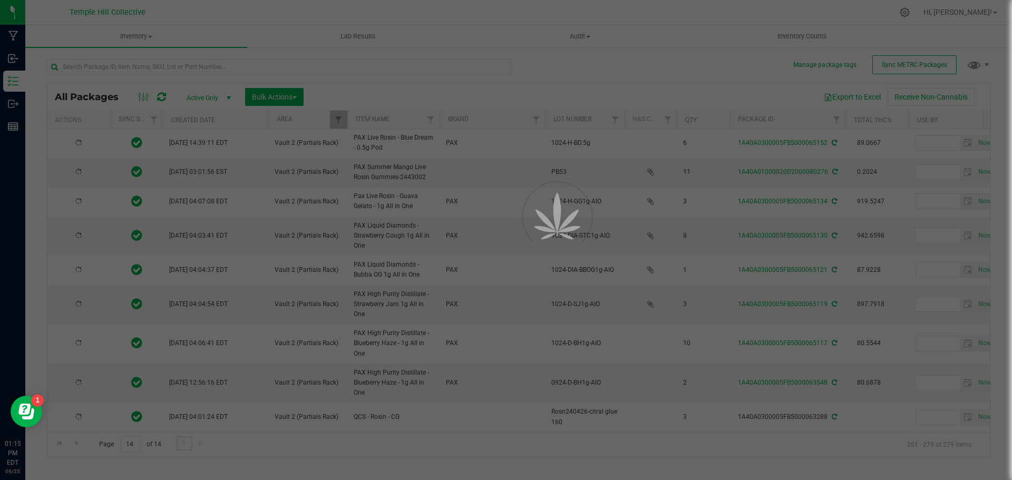
type input "2025-10-11"
type input "2025-09-03"
type input "2024-07-31"
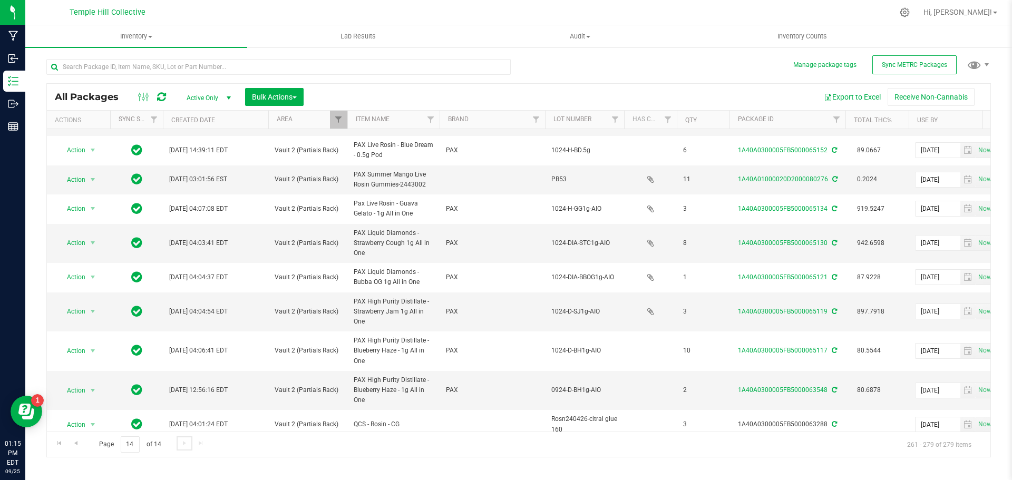
scroll to position [310, 0]
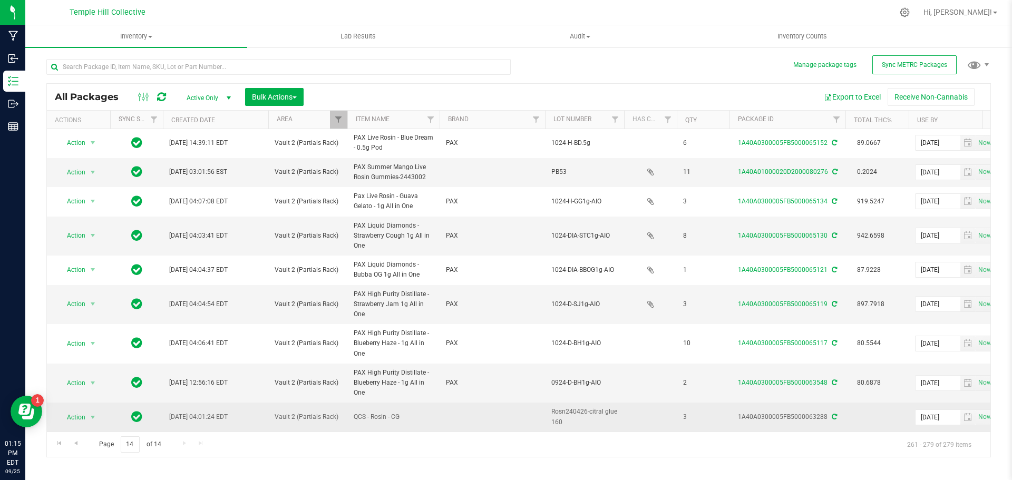
click at [832, 414] on icon at bounding box center [834, 417] width 5 height 6
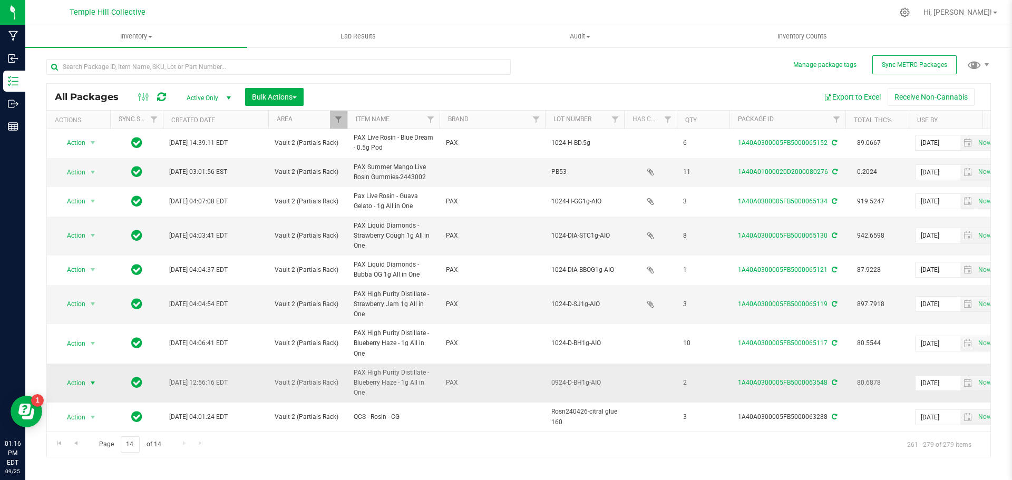
click at [67, 377] on span "Action" at bounding box center [71, 383] width 28 height 15
click at [91, 251] on li "Locate package" at bounding box center [91, 248] width 67 height 16
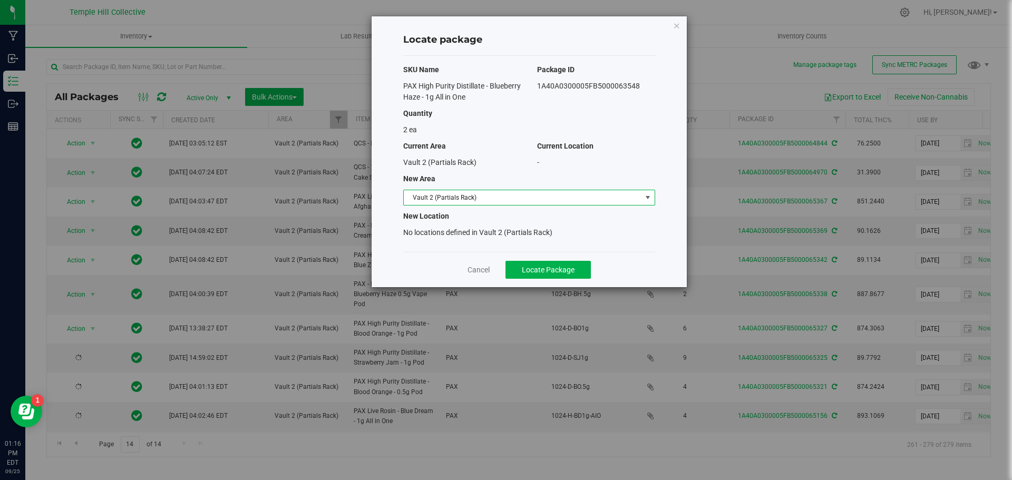
click at [519, 201] on span "Vault 2 (Partials Rack)" at bounding box center [523, 197] width 238 height 15
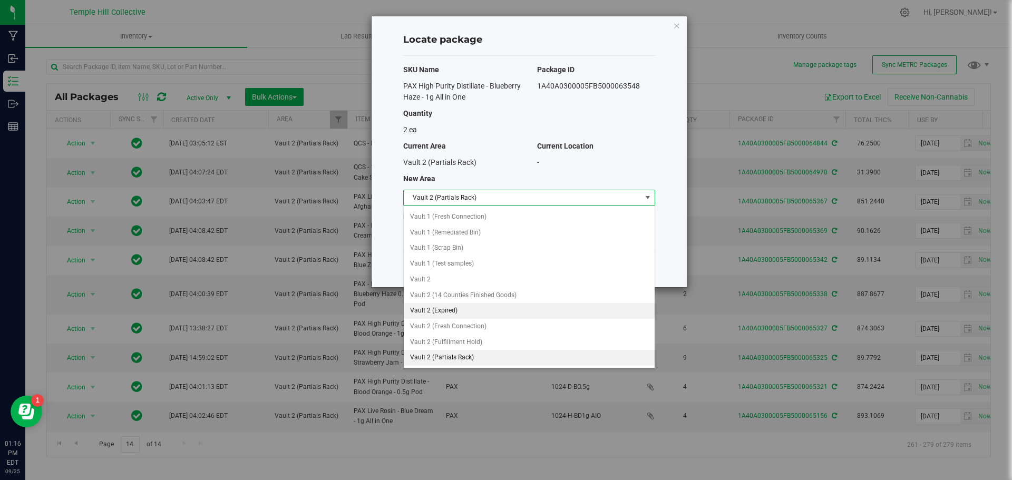
scroll to position [437, 0]
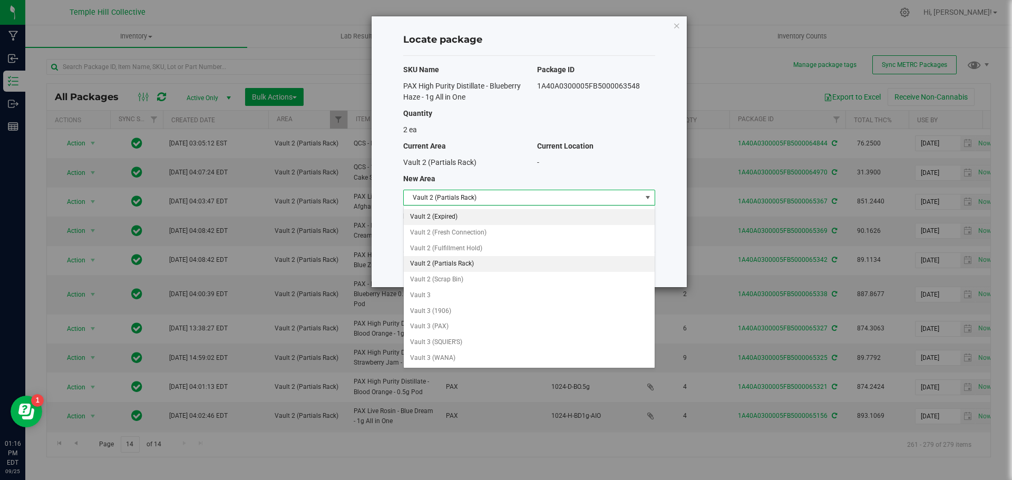
click at [469, 218] on li "Vault 2 (Expired)" at bounding box center [529, 217] width 251 height 16
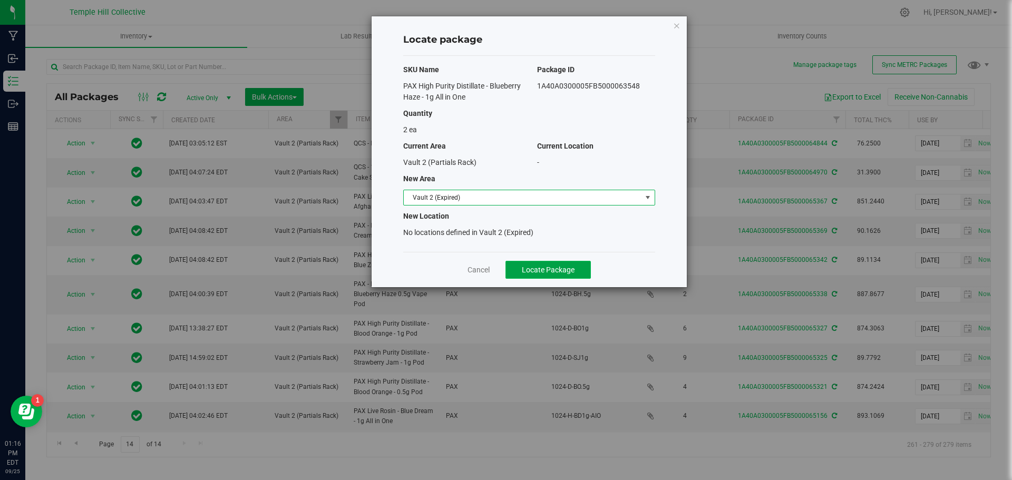
click at [548, 268] on span "Locate Package" at bounding box center [548, 270] width 53 height 8
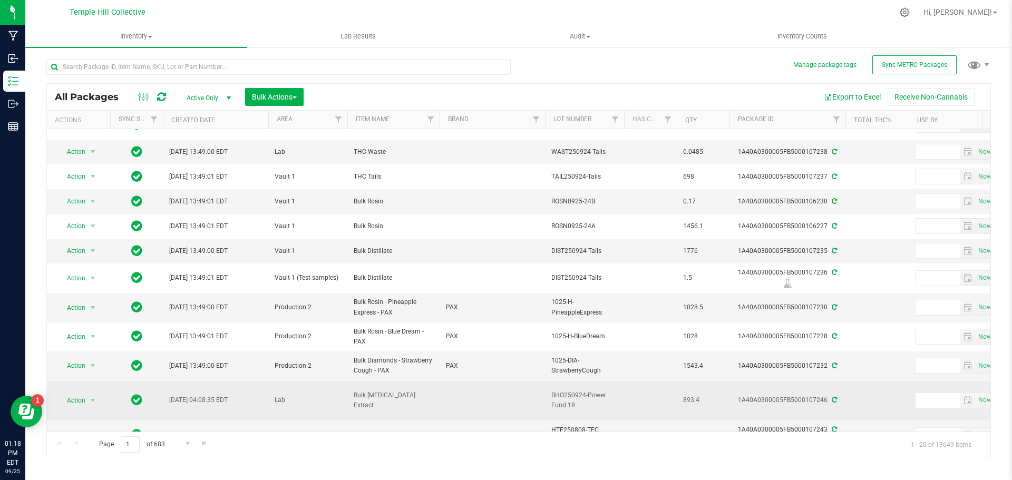
scroll to position [301, 0]
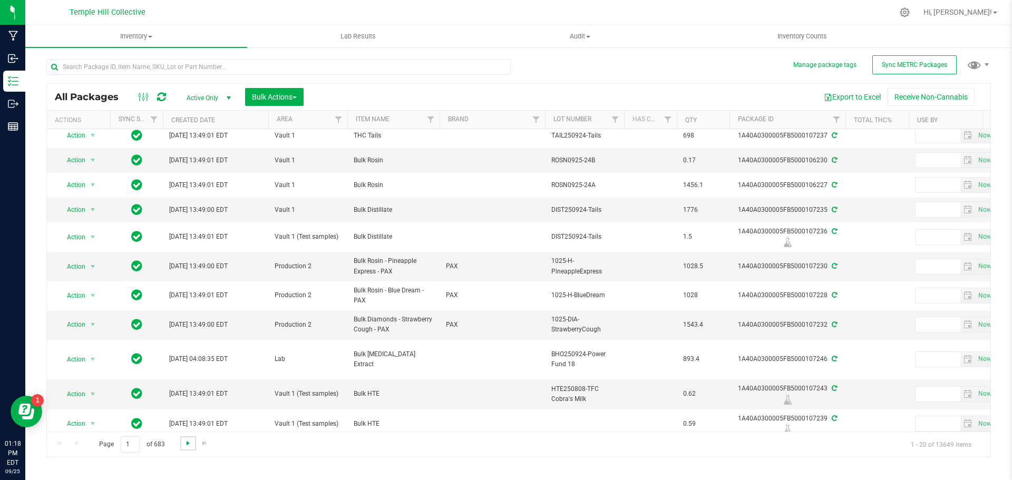
click at [186, 444] on span "Go to the next page" at bounding box center [188, 443] width 8 height 8
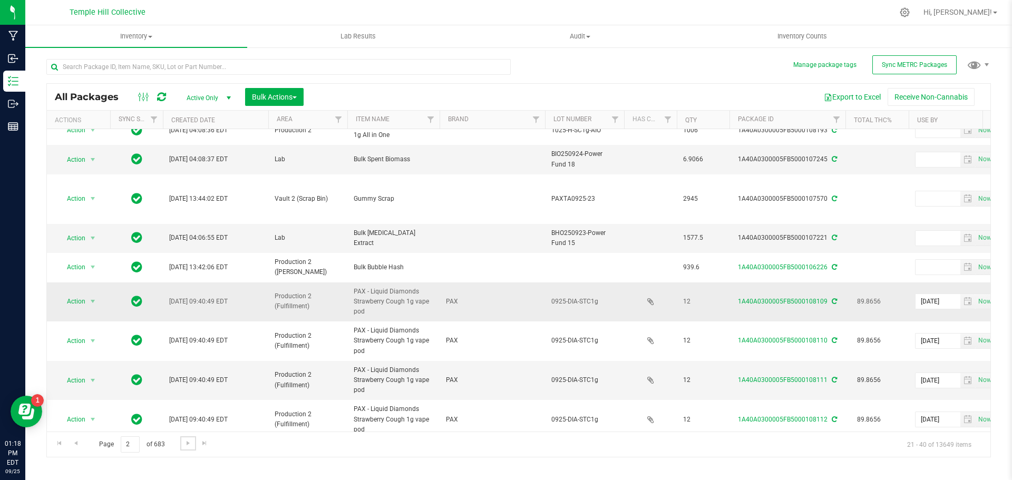
scroll to position [336, 0]
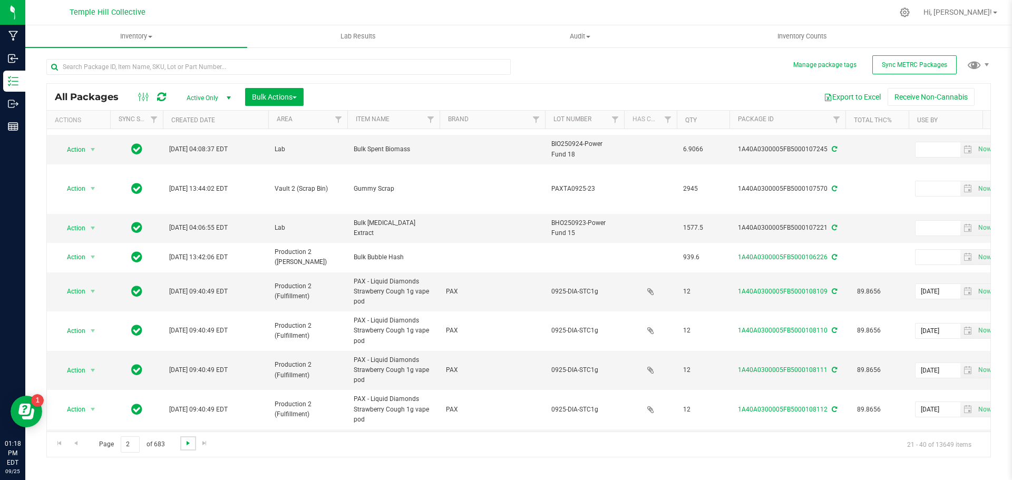
click at [187, 441] on span "Go to the next page" at bounding box center [188, 443] width 8 height 8
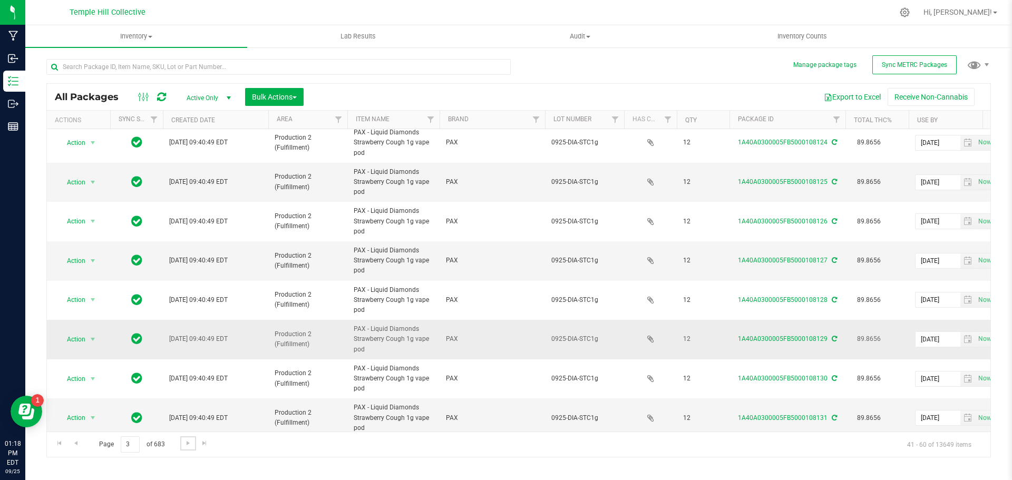
scroll to position [491, 0]
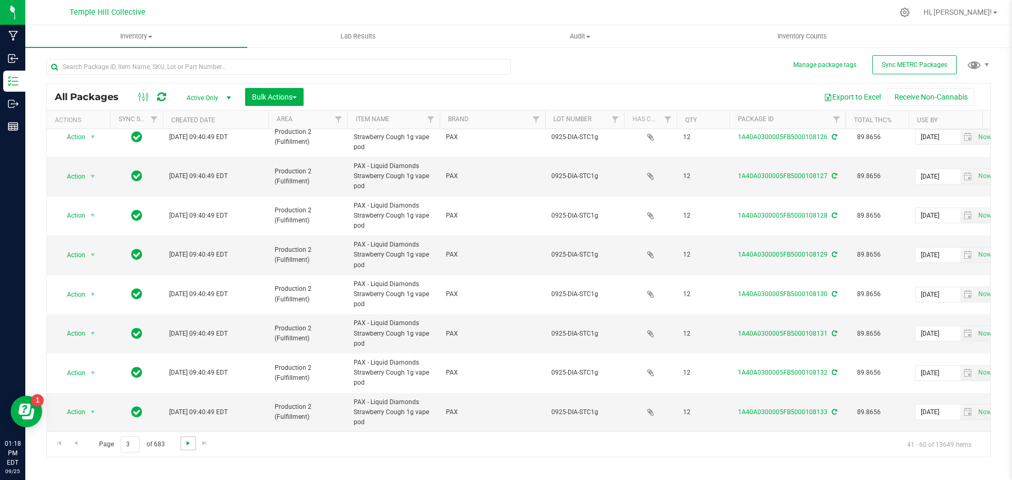
click at [189, 440] on span "Go to the next page" at bounding box center [188, 443] width 8 height 8
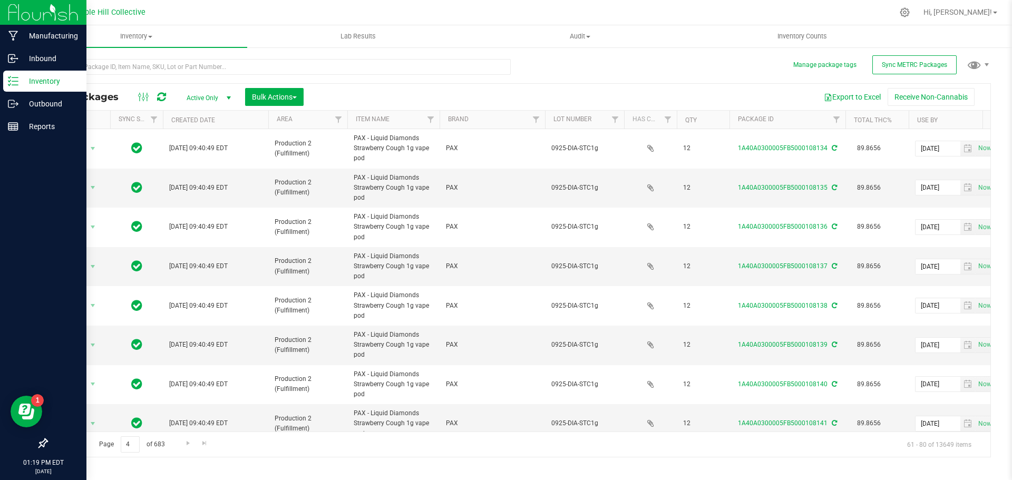
click at [17, 81] on icon at bounding box center [13, 81] width 11 height 11
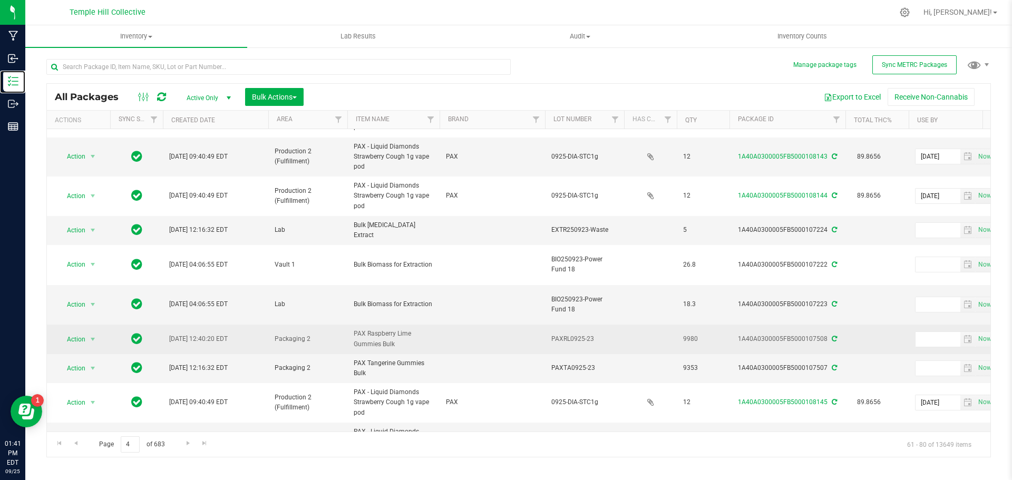
scroll to position [462, 0]
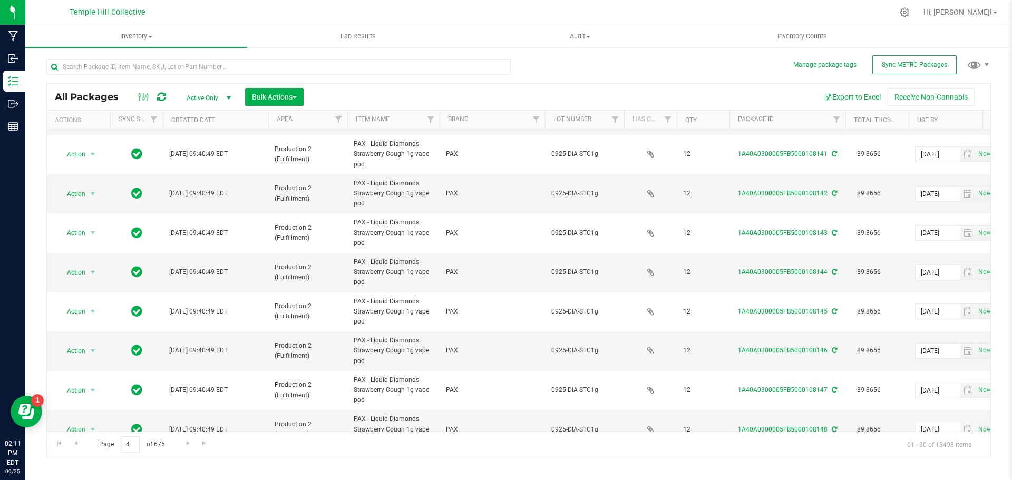
scroll to position [491, 0]
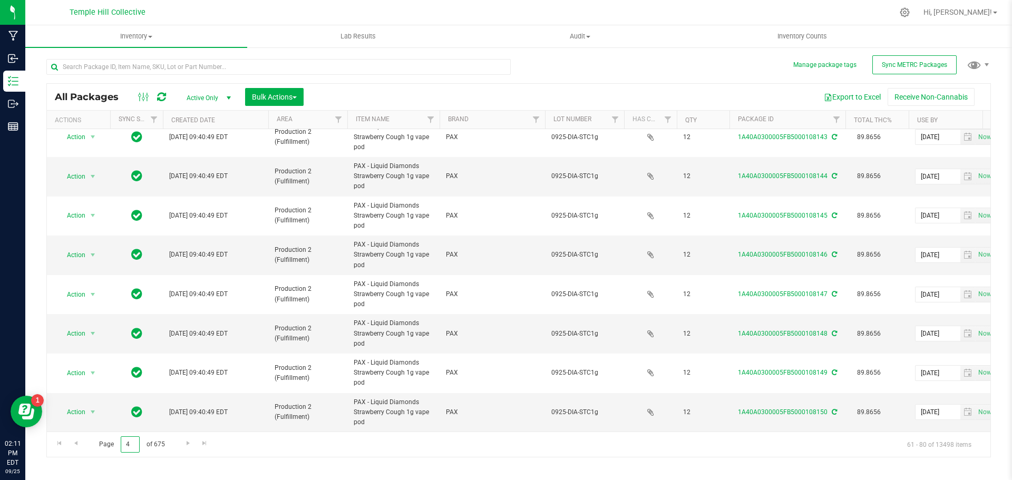
drag, startPoint x: 131, startPoint y: 443, endPoint x: 124, endPoint y: 440, distance: 7.3
click at [124, 441] on input "4" at bounding box center [130, 444] width 19 height 16
type input "150"
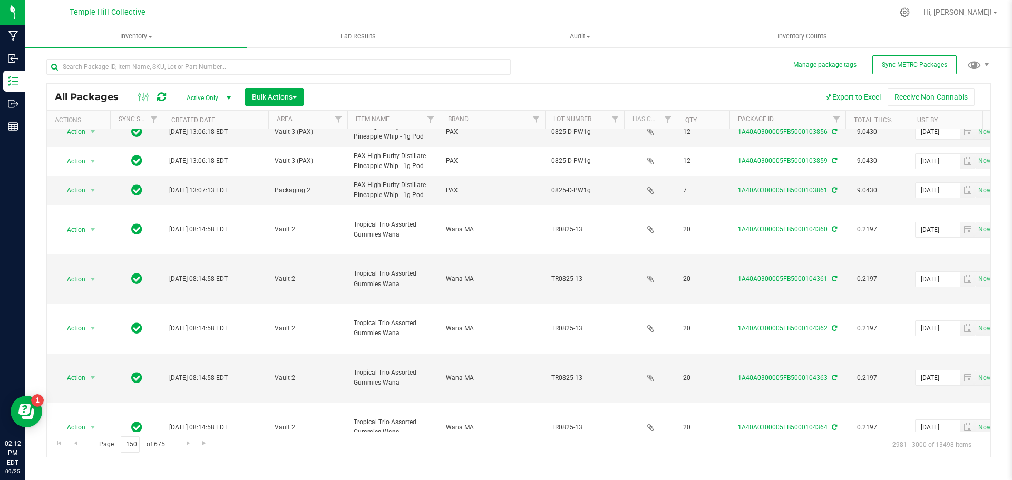
scroll to position [289, 0]
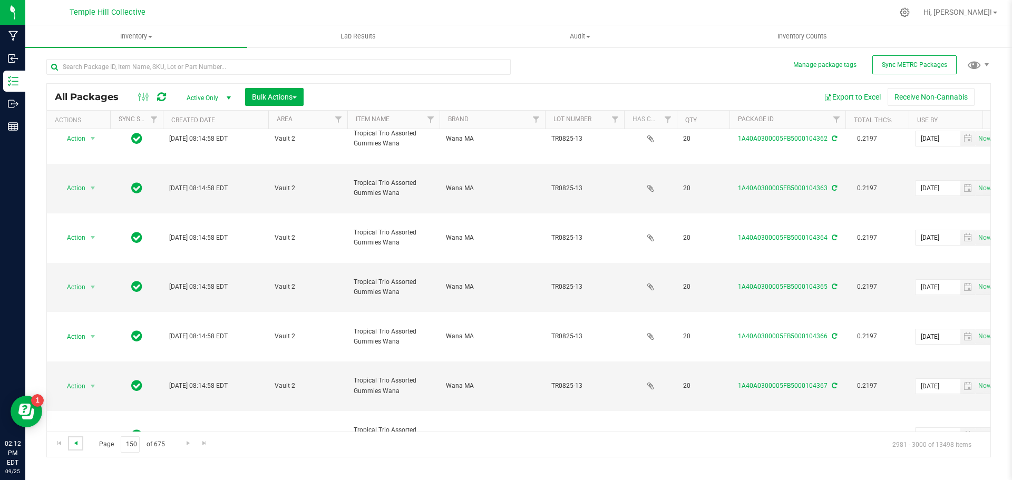
click at [76, 442] on span "Go to the previous page" at bounding box center [76, 443] width 8 height 8
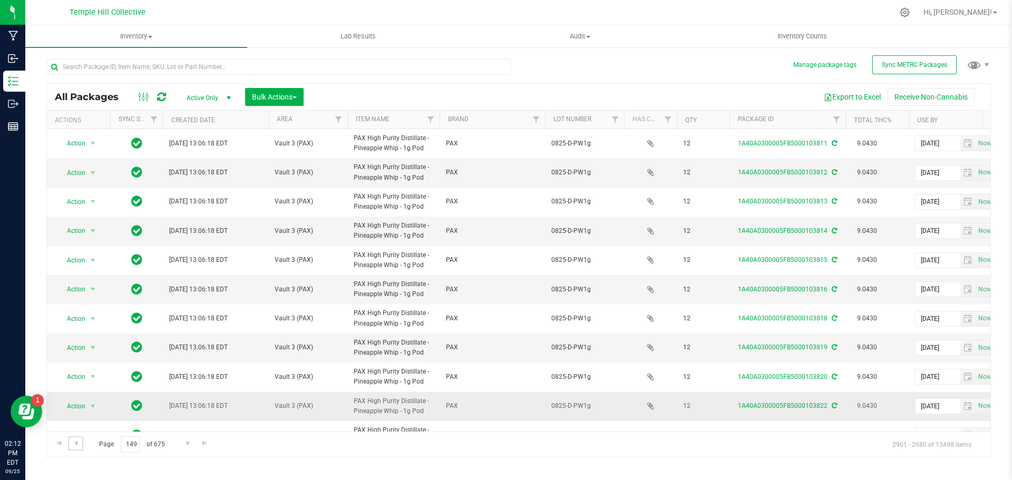
scroll to position [289, 0]
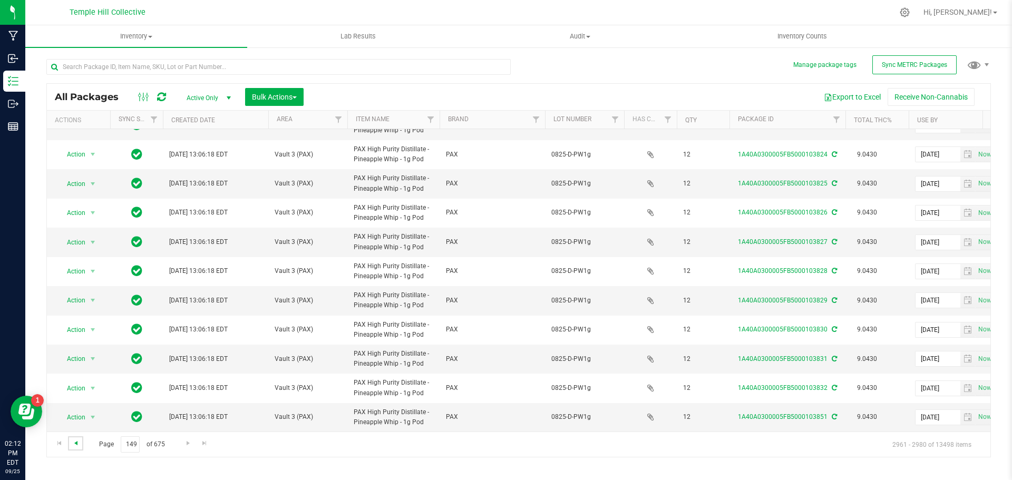
click at [73, 444] on span "Go to the previous page" at bounding box center [76, 443] width 8 height 8
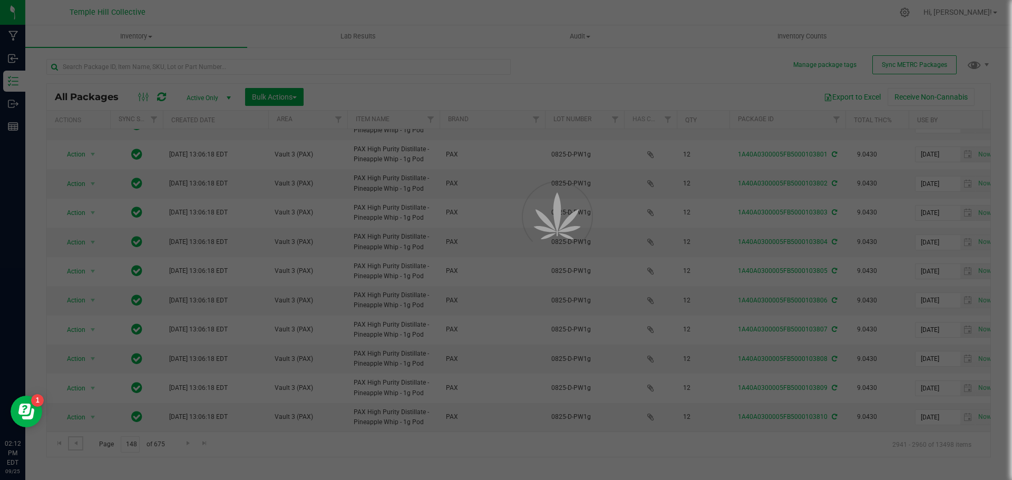
scroll to position [0, 0]
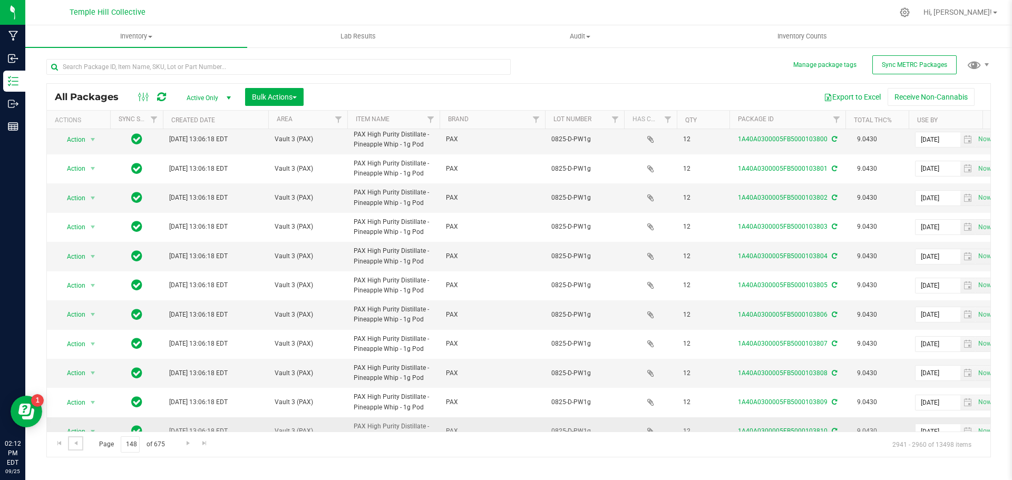
scroll to position [289, 0]
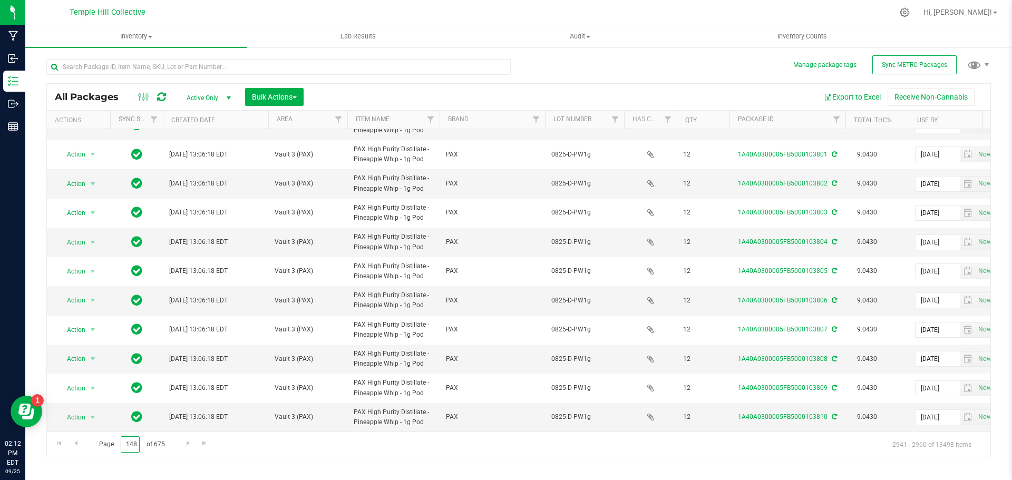
click at [98, 448] on span "Page 148 of 675" at bounding box center [131, 444] width 83 height 16
type input "250"
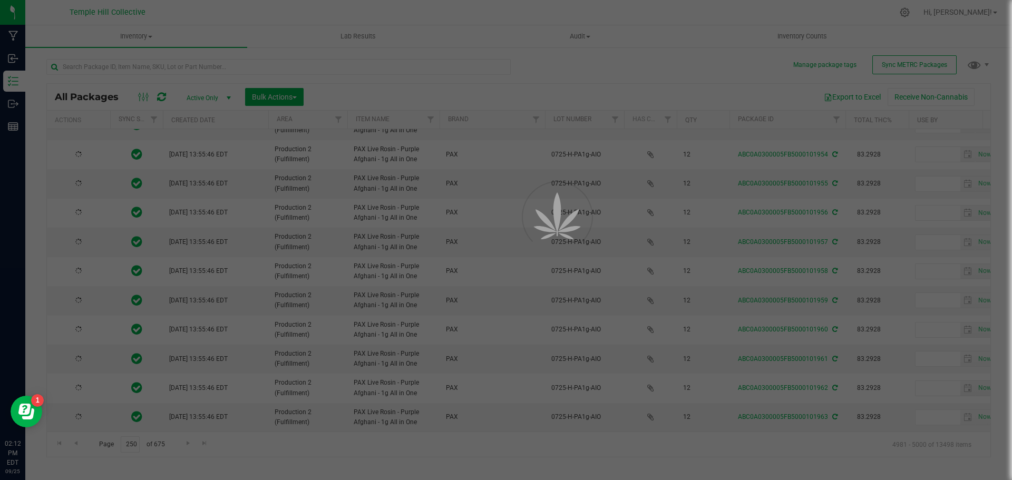
type input "2026-08-13"
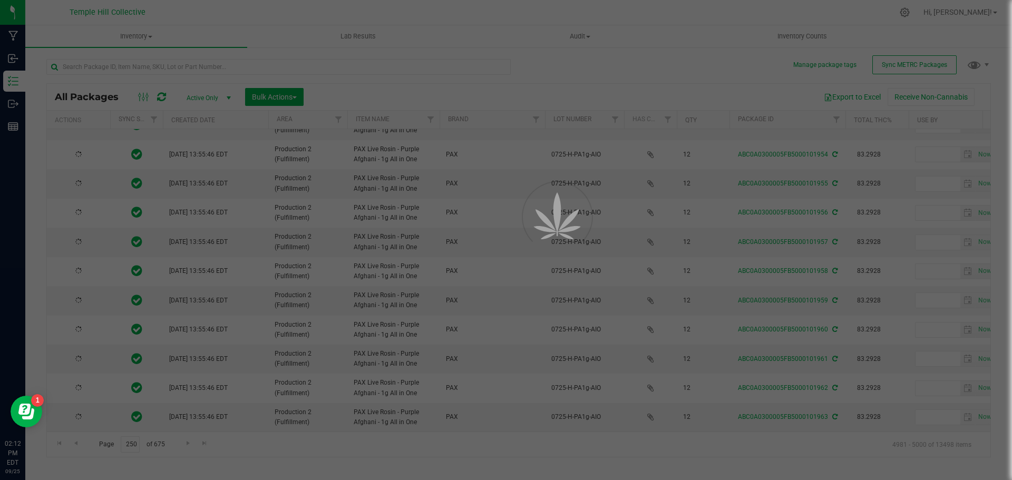
type input "2026-08-13"
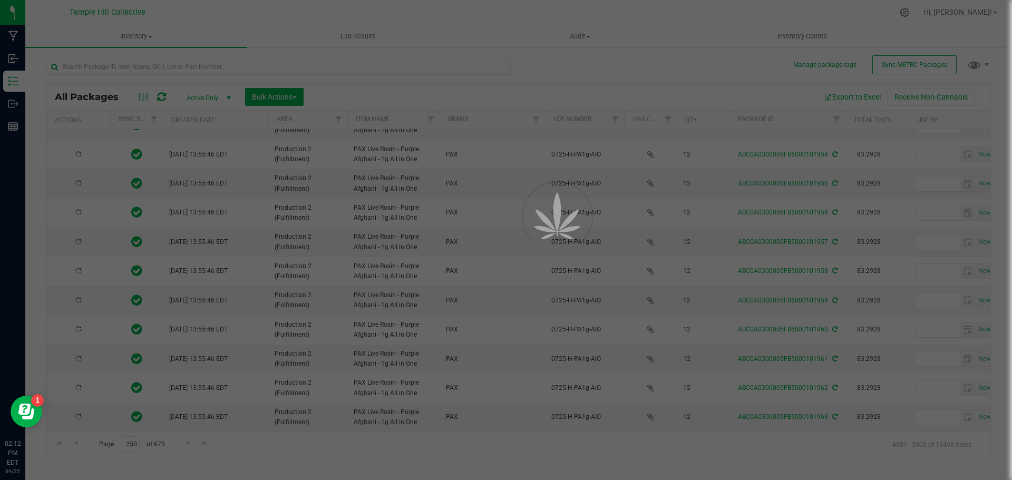
type input "2026-08-13"
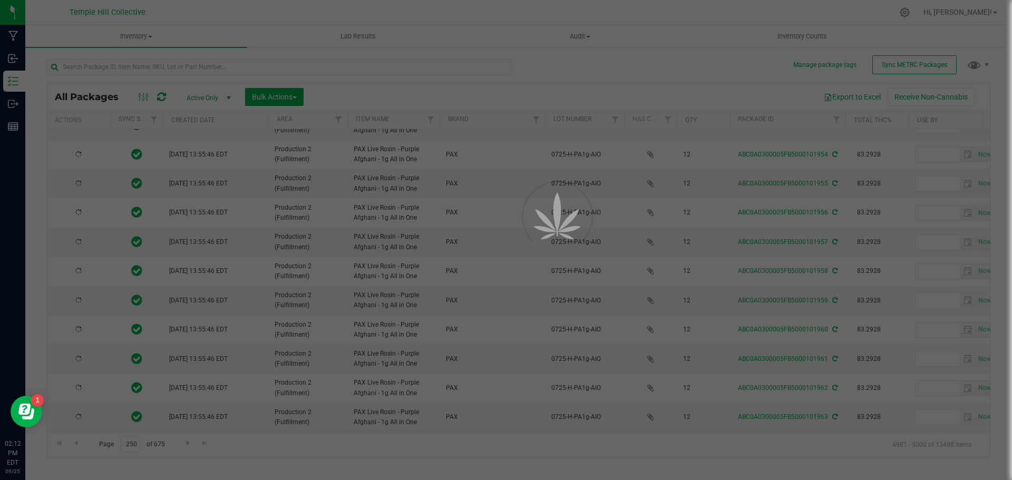
type input "2026-08-13"
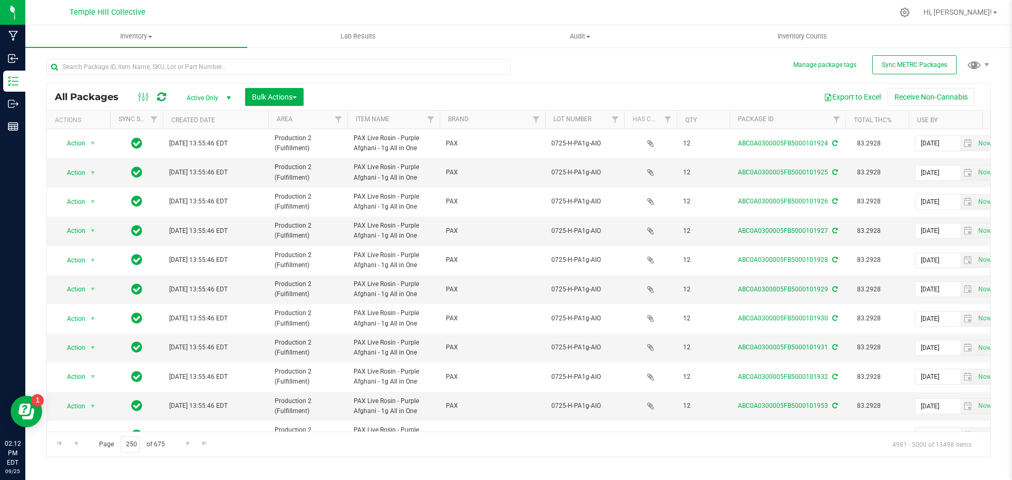
scroll to position [289, 0]
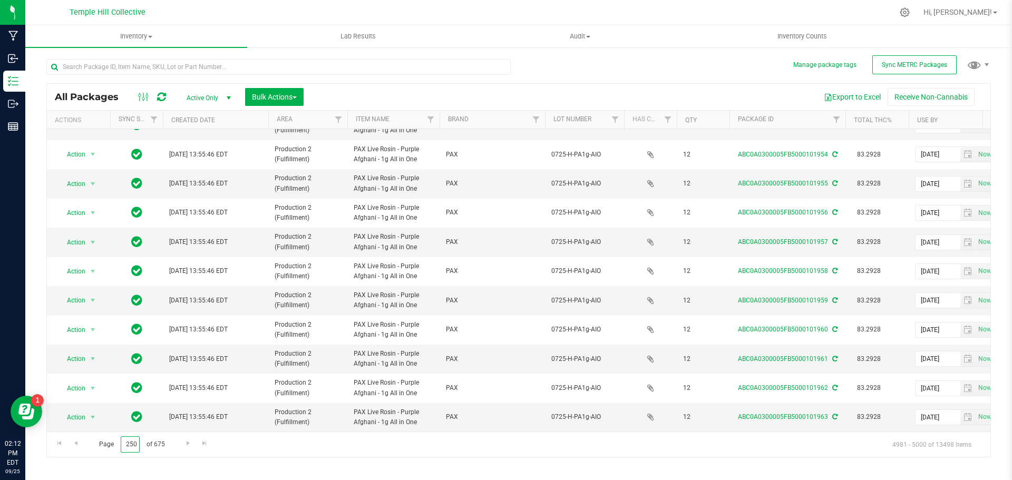
drag, startPoint x: 129, startPoint y: 443, endPoint x: 98, endPoint y: 429, distance: 33.8
click at [100, 436] on span "Page 250 of 675" at bounding box center [131, 444] width 83 height 16
type input "350"
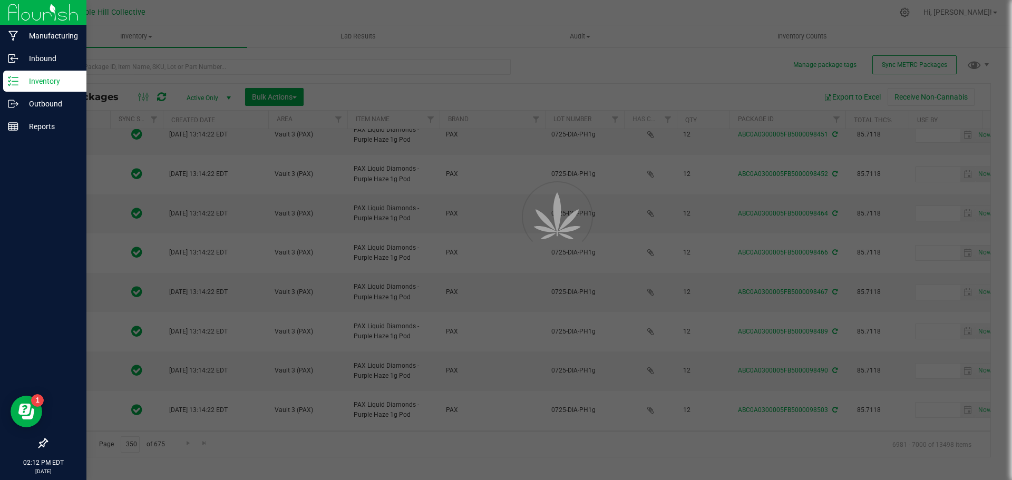
type input "2026-07-25"
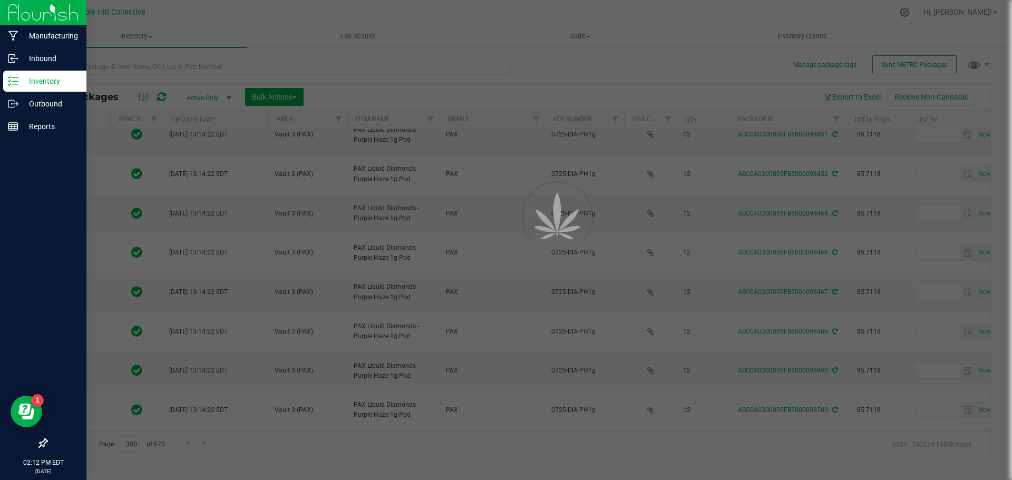
type input "2026-07-25"
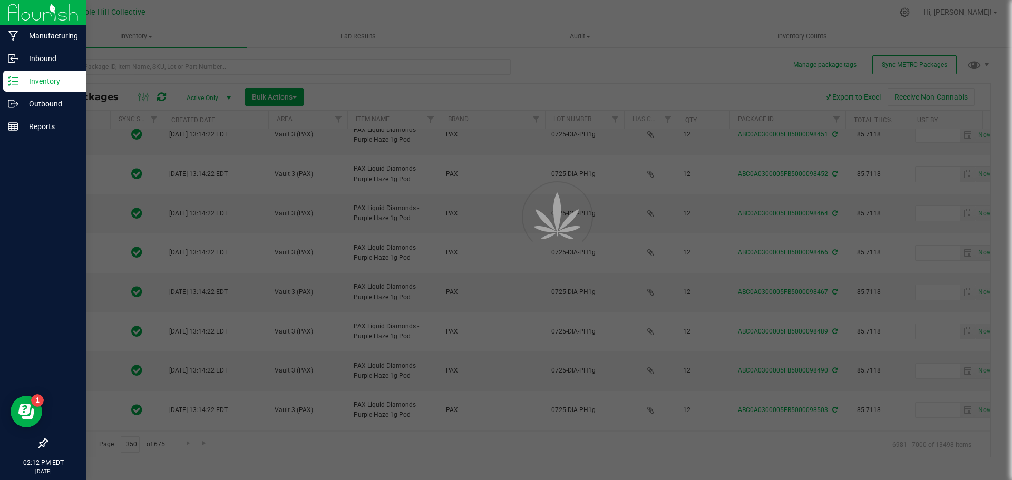
type input "2026-07-25"
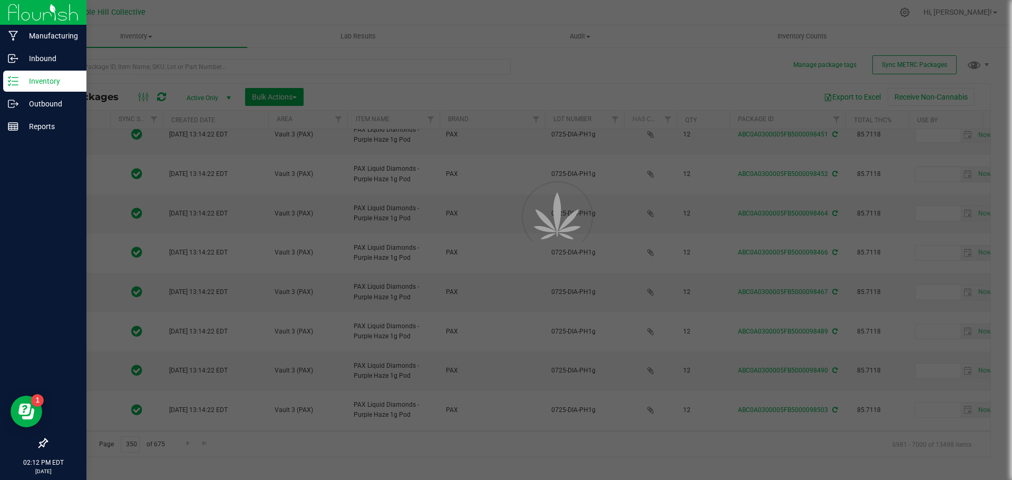
type input "2026-07-25"
type input "2026-07-14"
